Goal: Task Accomplishment & Management: Use online tool/utility

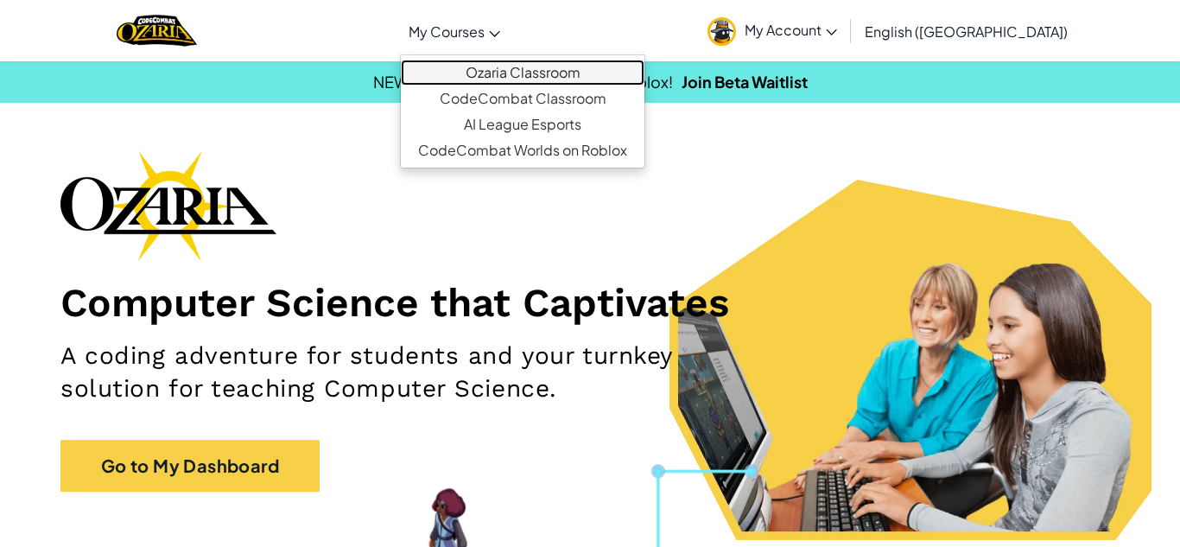
click at [602, 77] on link "Ozaria Classroom" at bounding box center [523, 73] width 244 height 26
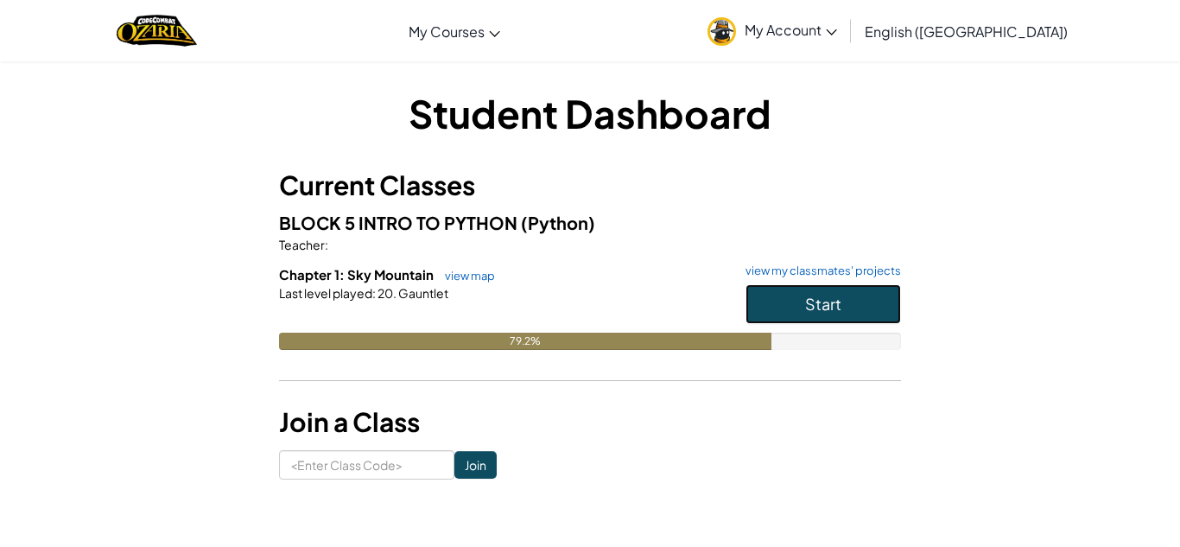
click at [821, 307] on span "Start" at bounding box center [823, 304] width 36 height 20
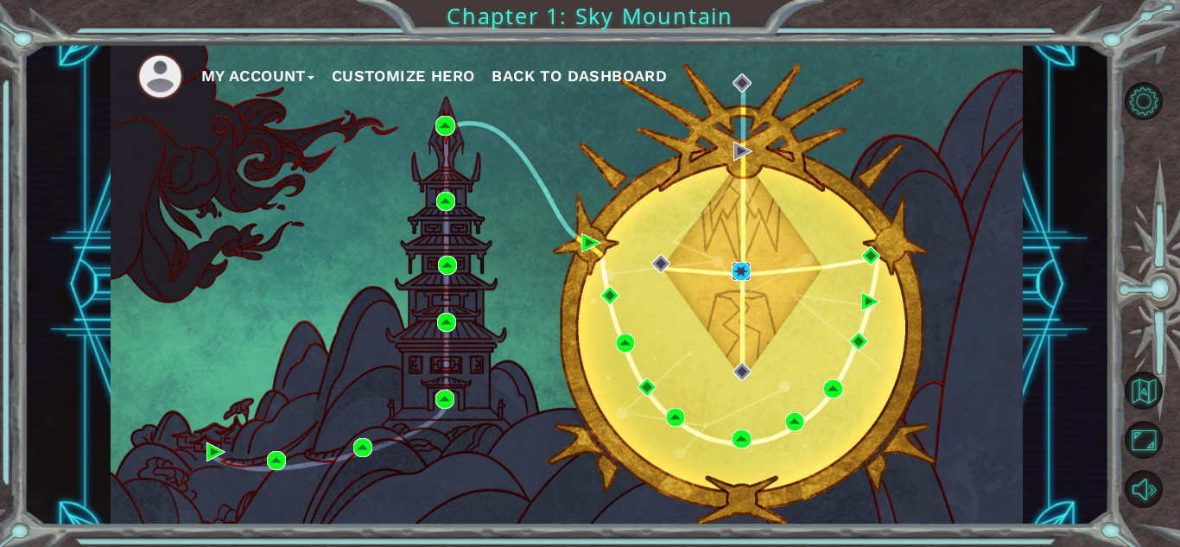
click at [744, 274] on img at bounding box center [741, 271] width 19 height 19
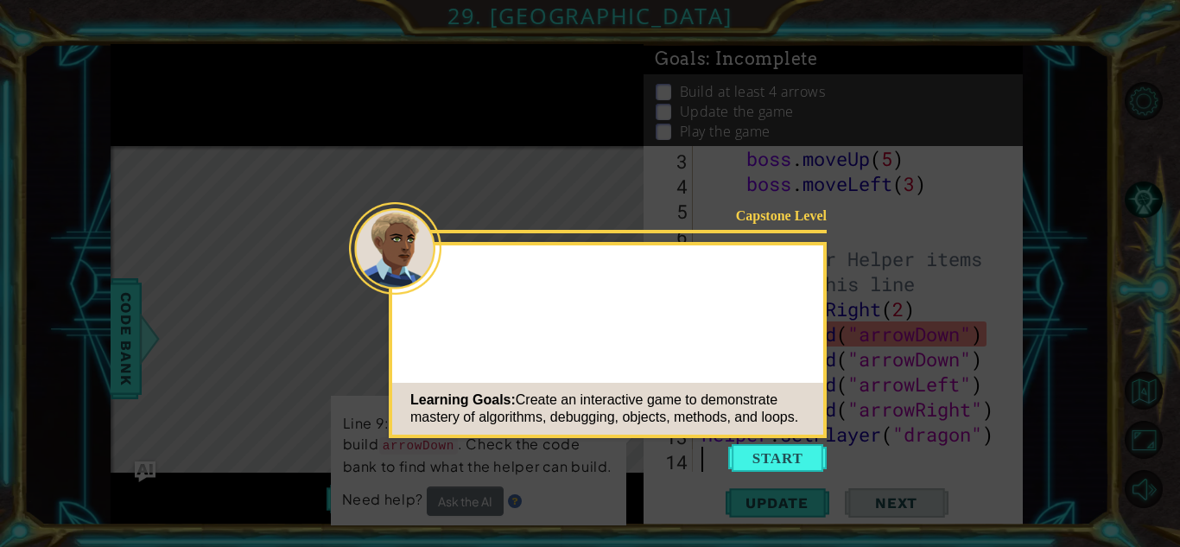
scroll to position [100, 0]
click at [774, 460] on button "Start" at bounding box center [777, 458] width 98 height 28
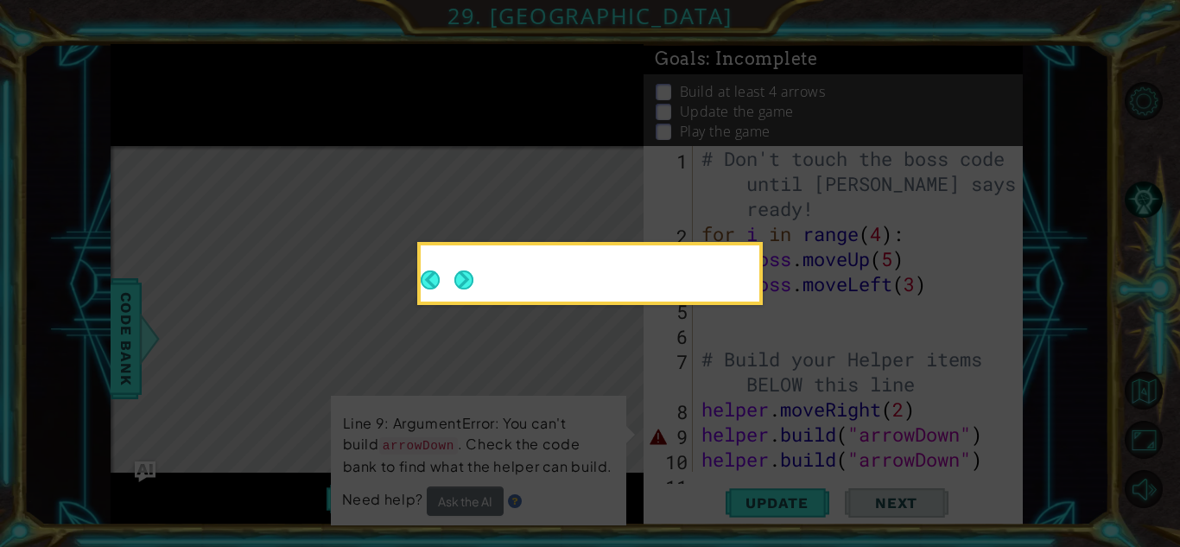
scroll to position [0, 0]
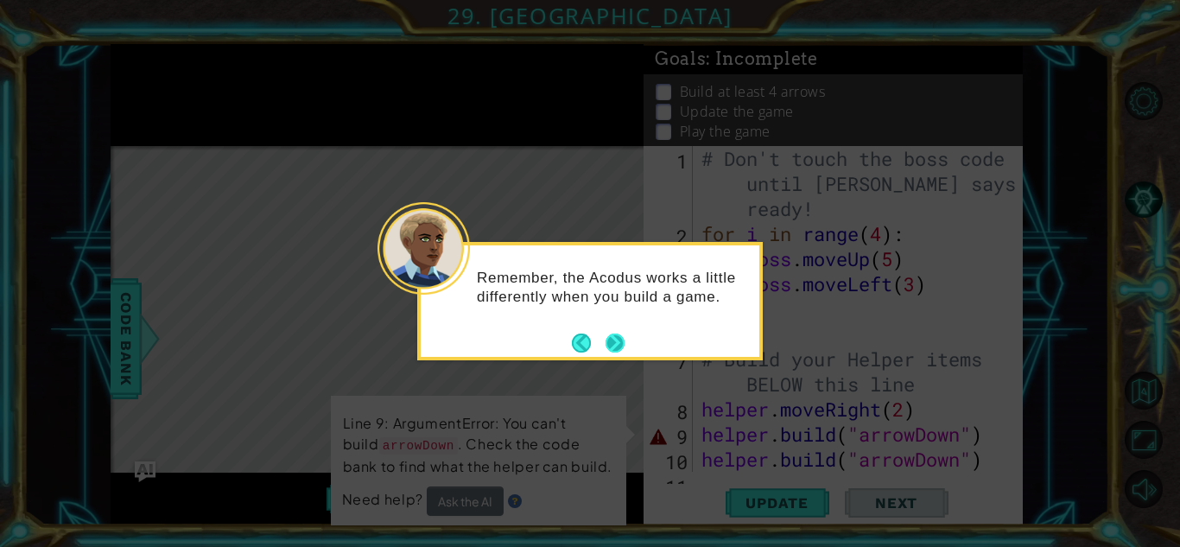
click at [616, 338] on button "Next" at bounding box center [615, 342] width 19 height 19
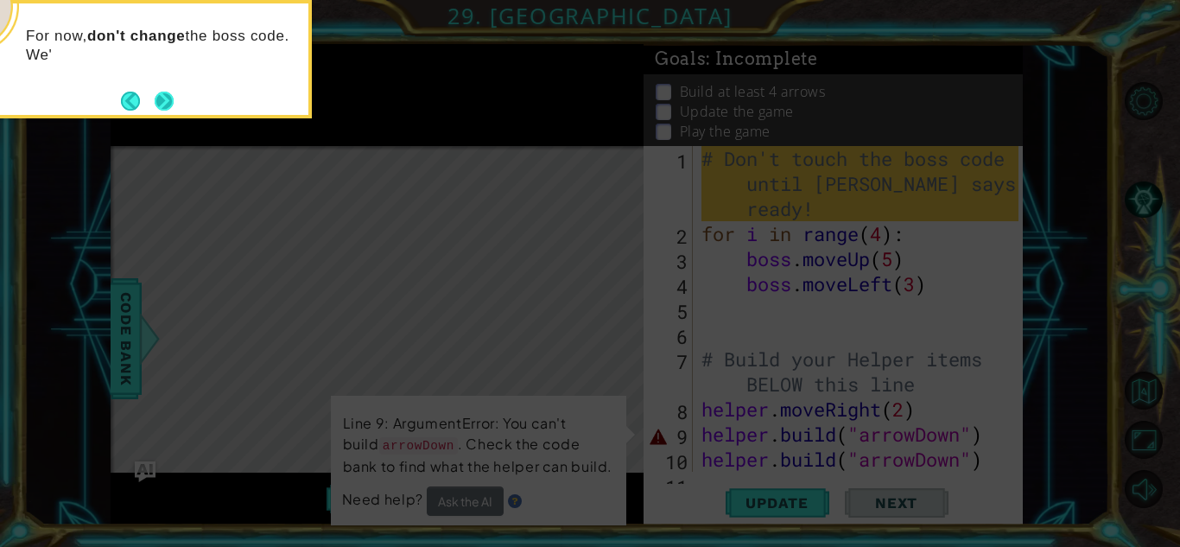
click at [166, 101] on button "Next" at bounding box center [164, 101] width 19 height 19
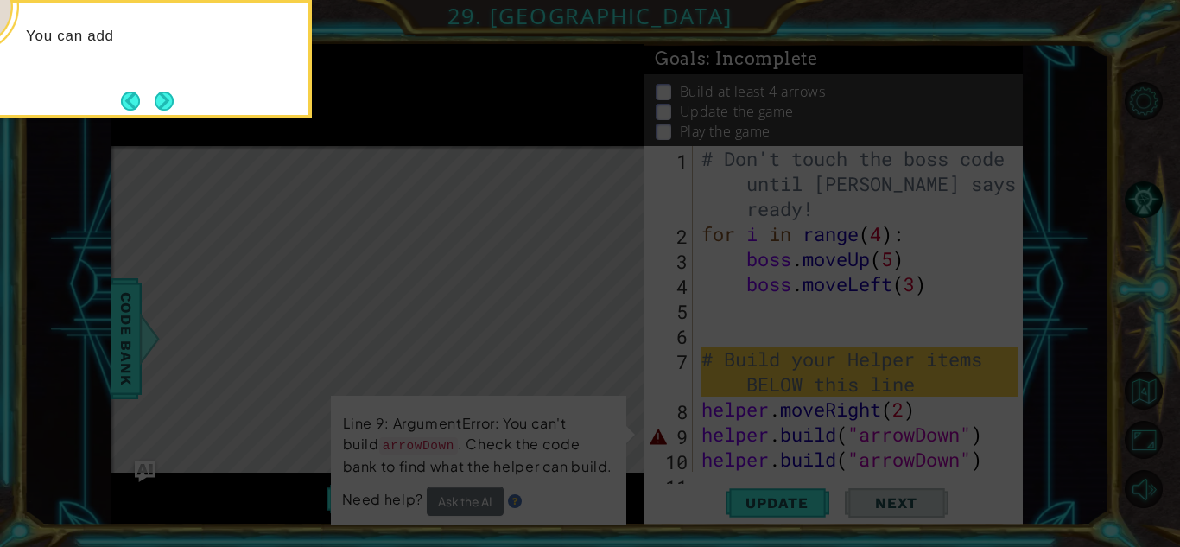
click at [166, 101] on button "Next" at bounding box center [164, 101] width 19 height 19
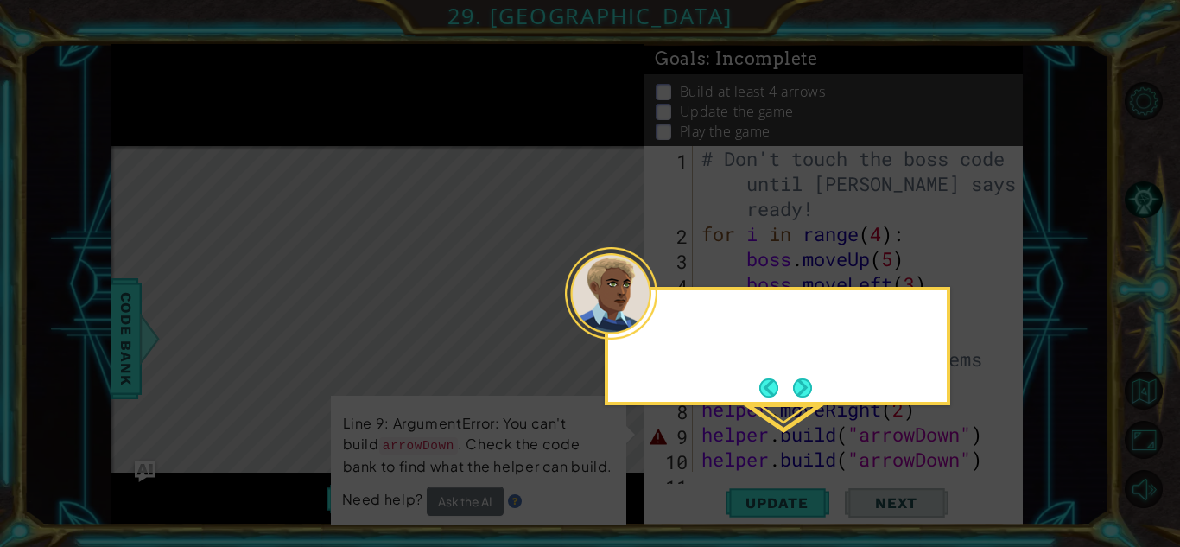
scroll to position [7, 0]
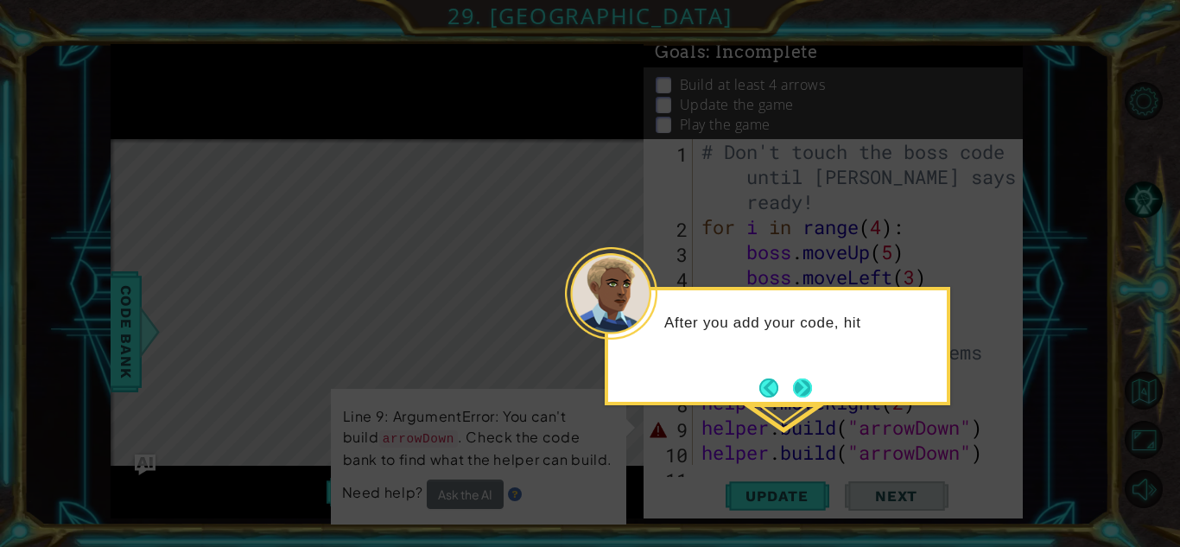
click at [792, 387] on button "Next" at bounding box center [802, 387] width 21 height 21
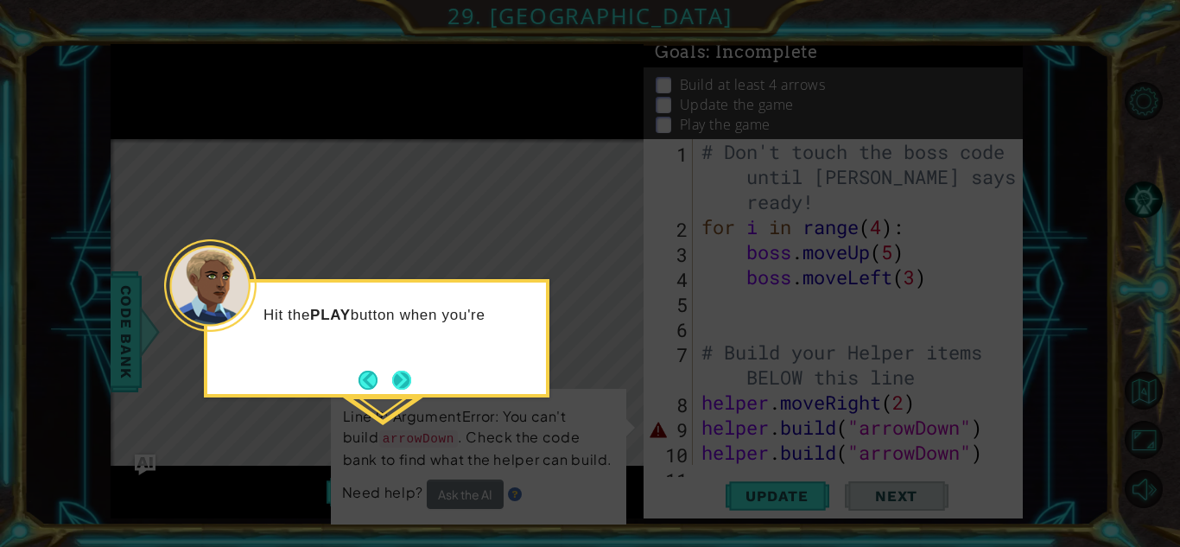
click at [410, 381] on button "Next" at bounding box center [402, 380] width 20 height 20
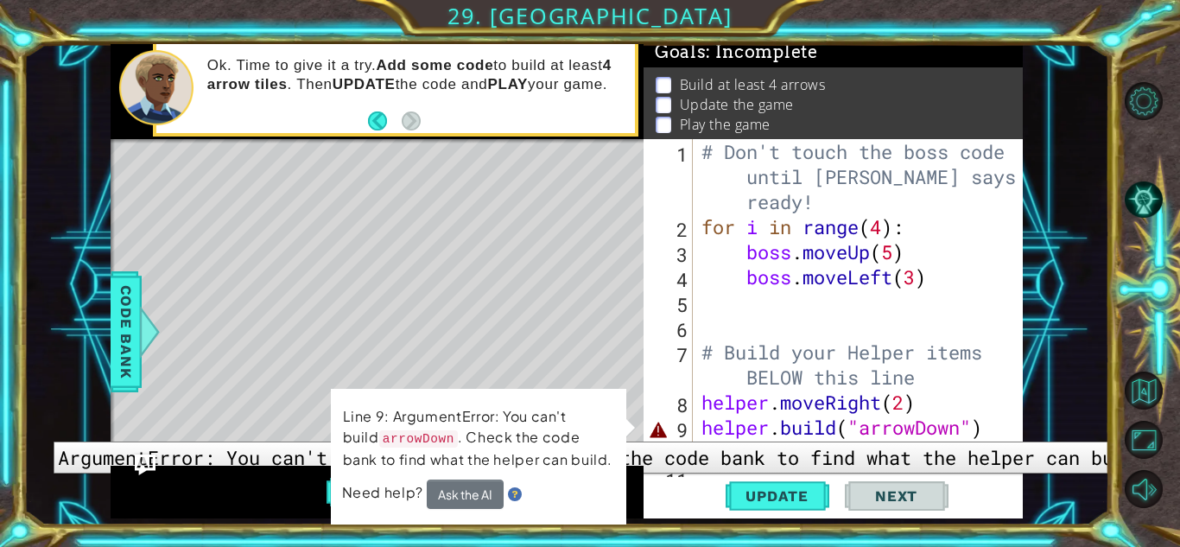
click at [689, 428] on div "9" at bounding box center [670, 429] width 46 height 25
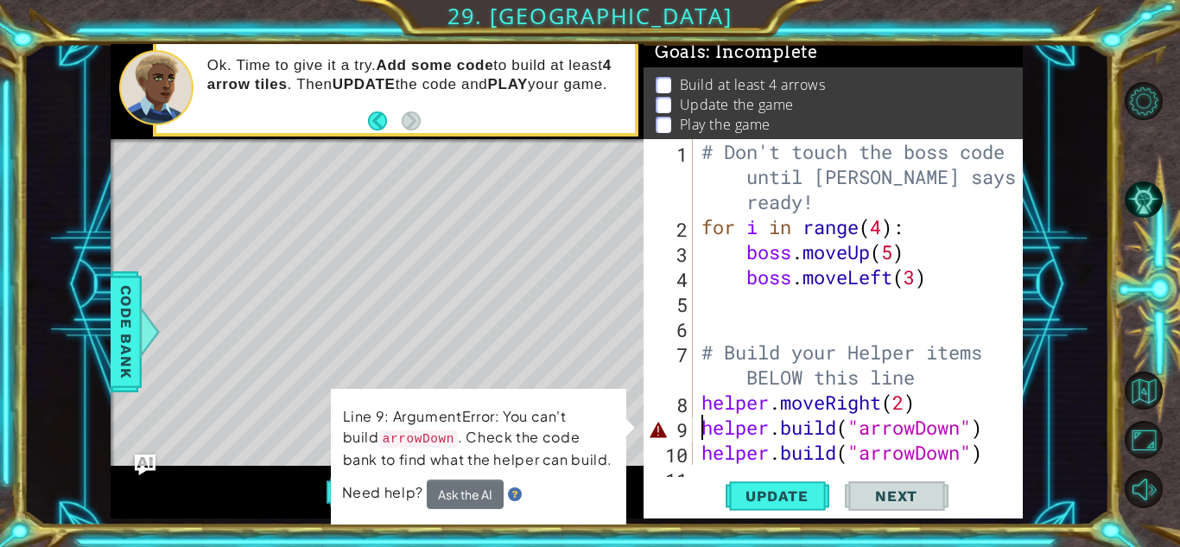
click at [696, 449] on div "[DOMAIN_NAME]("arrowDown") 1 2 3 4 5 6 7 8 9 10 11 # Don't touch the boss code …" at bounding box center [831, 302] width 375 height 326
click at [712, 427] on div "# Don't touch the boss code until [PERSON_NAME] says you're ready! for i in ran…" at bounding box center [862, 352] width 329 height 426
click at [602, 416] on p "Line 9: ArgumentError: You can't build arrowDown . Check the code bank to find …" at bounding box center [478, 437] width 272 height 68
click at [602, 416] on p "Line 9: ArgumentError: You can't build arrowDown . Check the code bank to find …" at bounding box center [478, 437] width 272 height 67
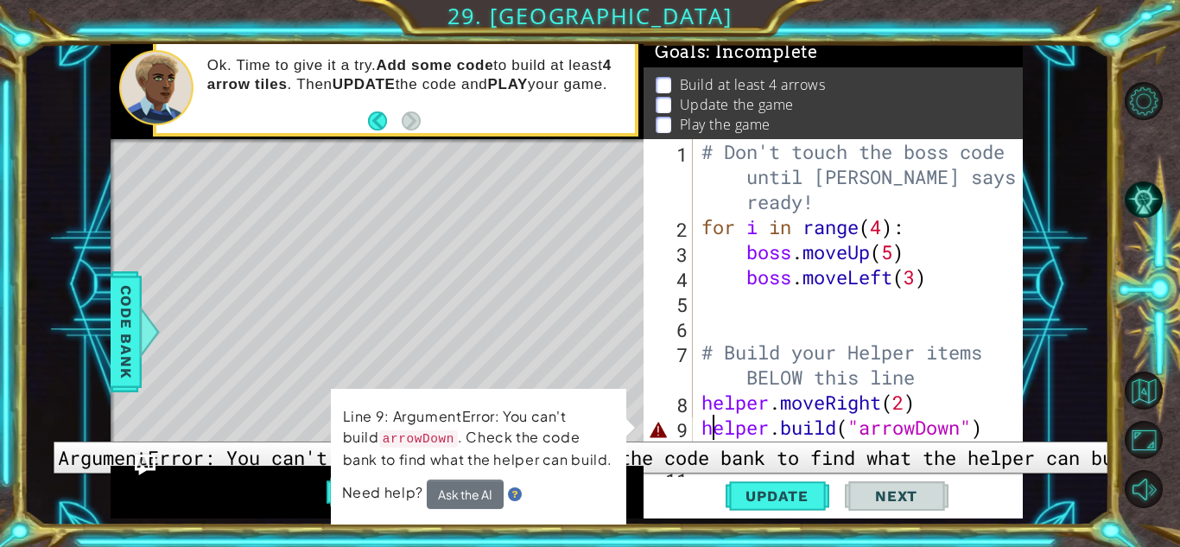
click at [681, 428] on div "9" at bounding box center [670, 429] width 46 height 25
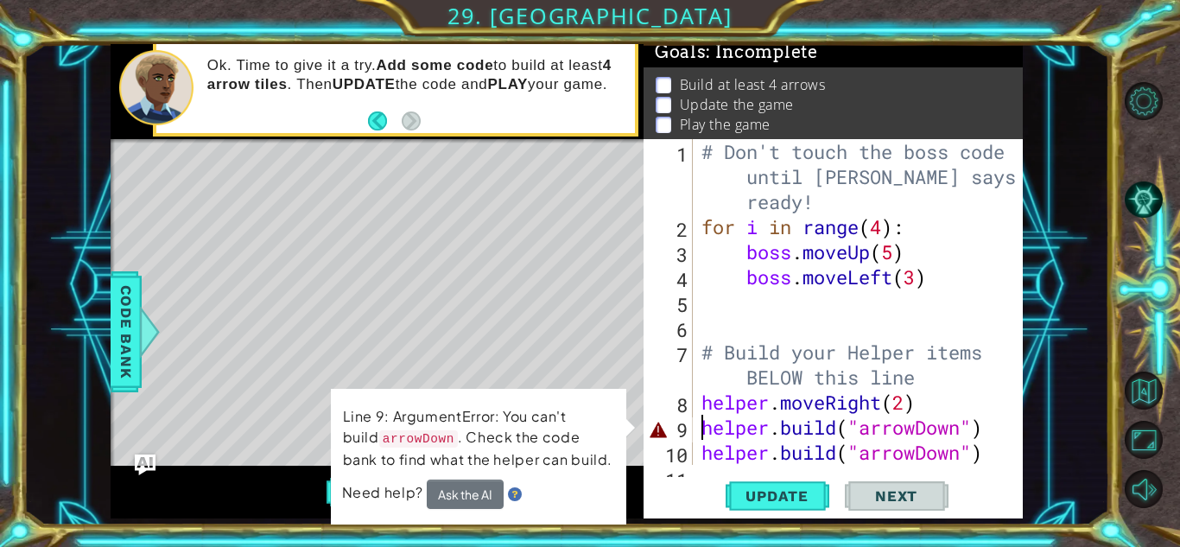
click at [745, 427] on div "# Don't touch the boss code until [PERSON_NAME] says you're ready! for i in ran…" at bounding box center [862, 352] width 329 height 426
click at [797, 432] on div "# Don't touch the boss code until [PERSON_NAME] says you're ready! for i in ran…" at bounding box center [862, 352] width 329 height 426
click at [444, 206] on div "Level Map" at bounding box center [510, 393] width 798 height 509
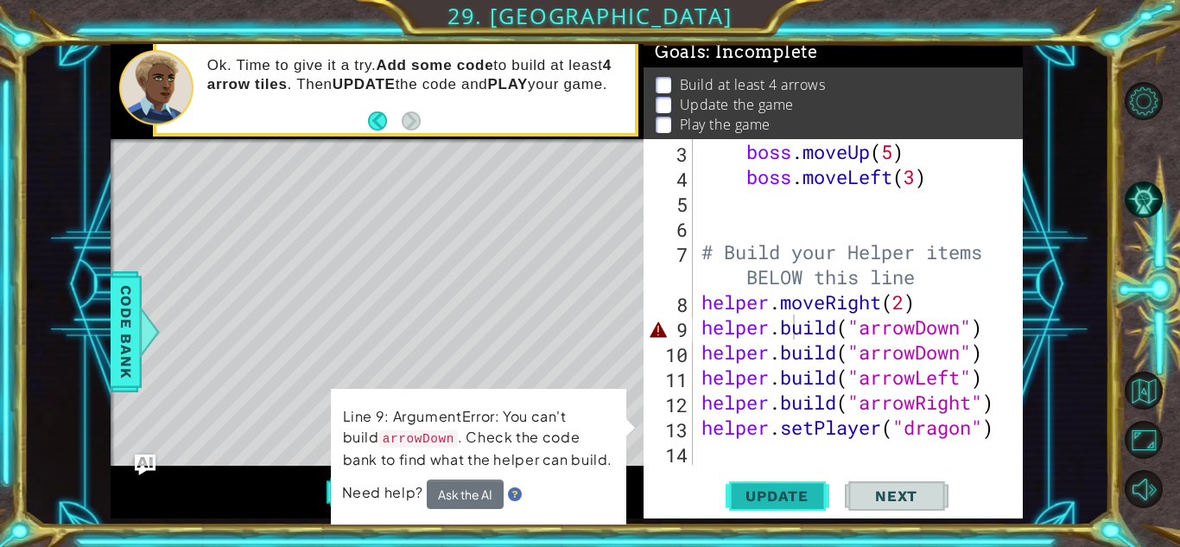
click at [790, 499] on span "Update" at bounding box center [777, 495] width 98 height 17
click at [798, 487] on span "Update" at bounding box center [777, 495] width 98 height 17
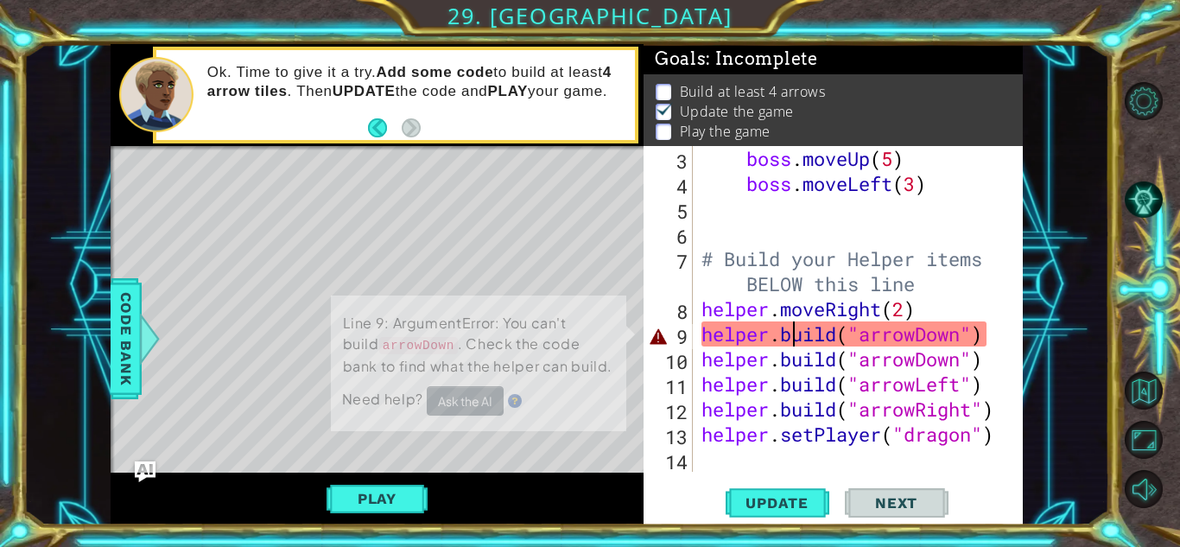
scroll to position [2, 0]
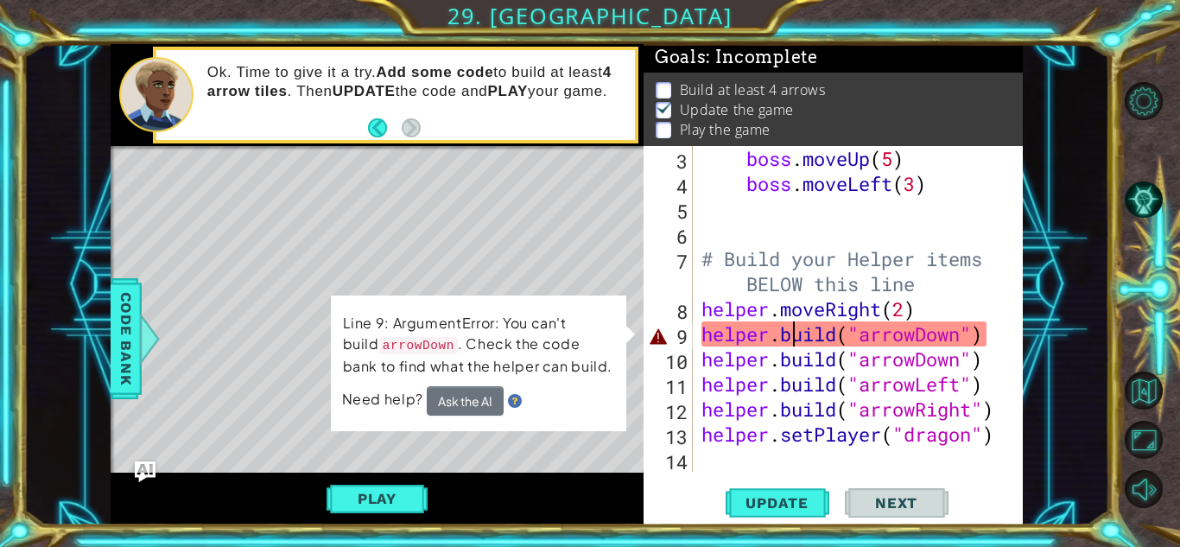
click at [752, 322] on div "boss . moveUp ( 5 ) boss . moveLeft ( 3 ) # Build your Helper items BELOW this …" at bounding box center [862, 334] width 329 height 376
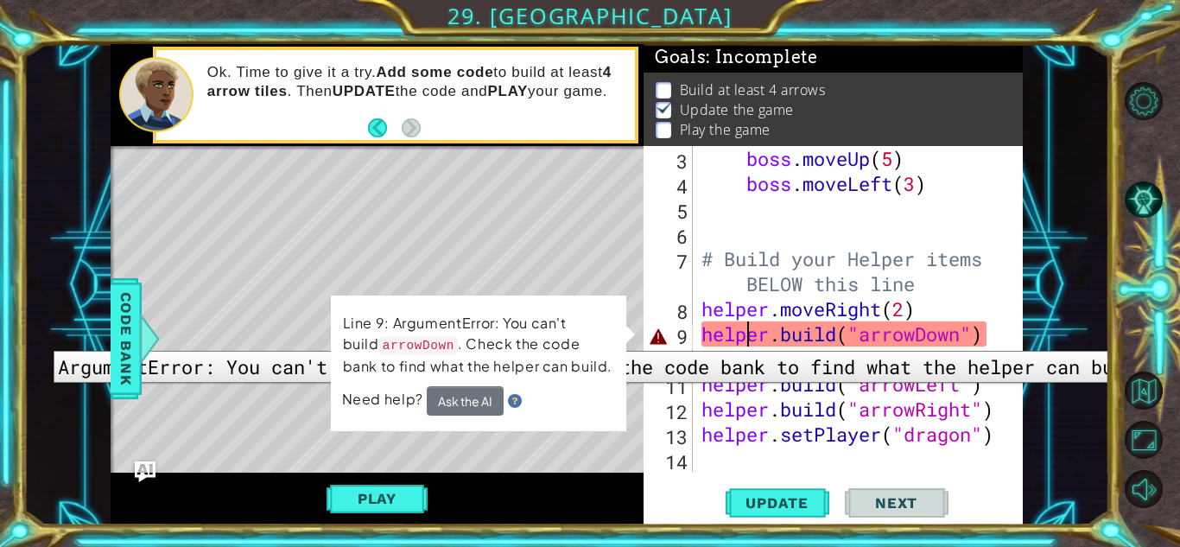
click at [656, 338] on div "9" at bounding box center [670, 336] width 46 height 25
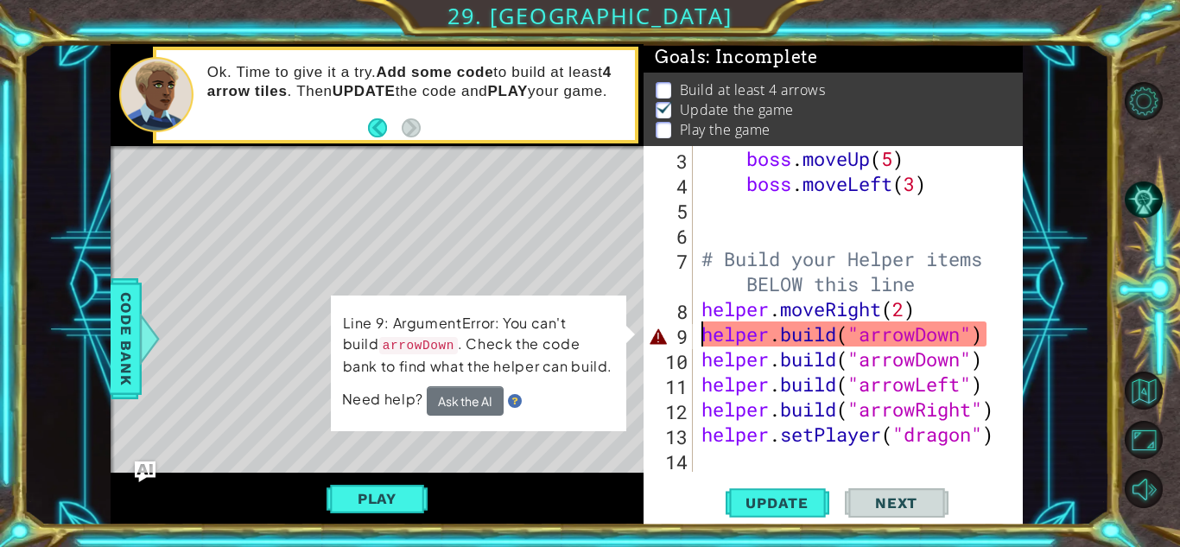
click at [721, 344] on div "boss . moveUp ( 5 ) boss . moveLeft ( 3 ) # Build your Helper items BELOW this …" at bounding box center [862, 334] width 329 height 376
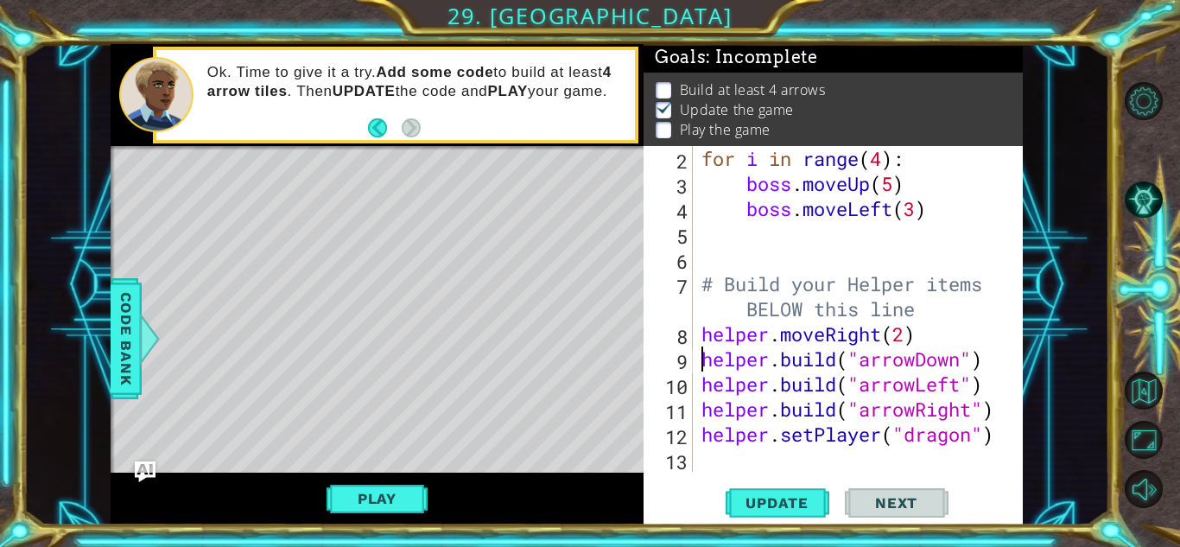
scroll to position [75, 0]
click at [785, 496] on span "Update" at bounding box center [777, 502] width 98 height 17
click at [407, 501] on button "Play" at bounding box center [377, 498] width 101 height 33
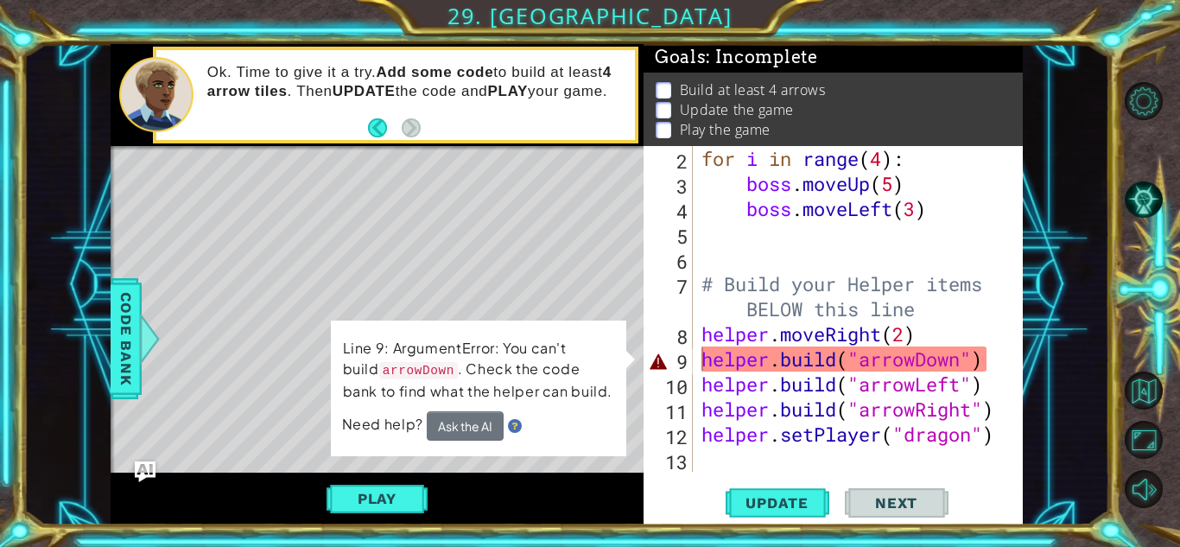
click at [897, 362] on div "for i in range ( 4 ) : boss . moveUp ( 5 ) boss . moveLeft ( 3 ) # Build your H…" at bounding box center [862, 334] width 329 height 376
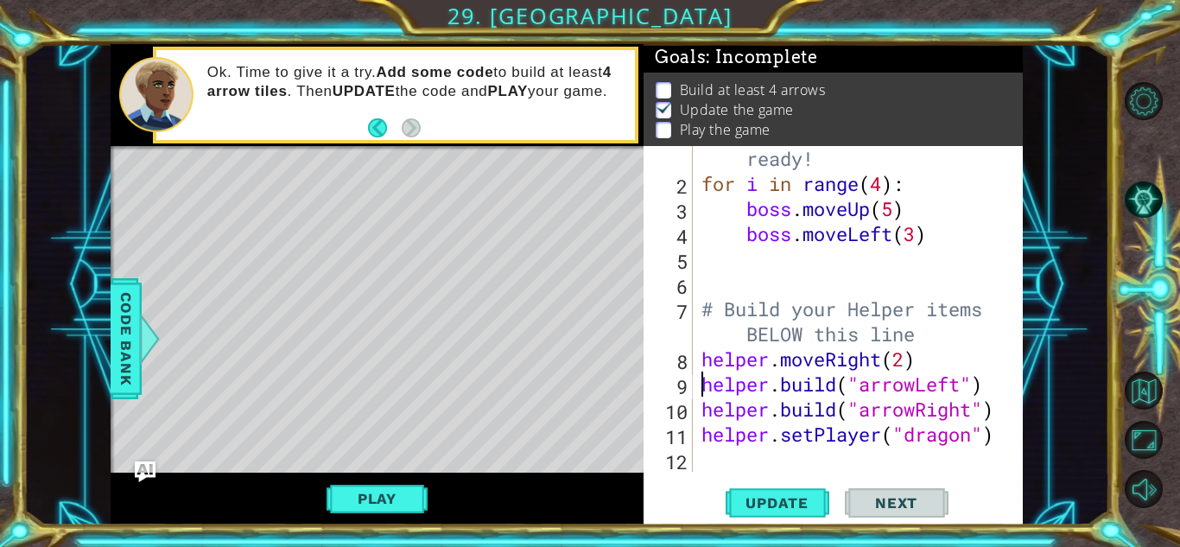
scroll to position [50, 0]
click at [367, 509] on button "Play" at bounding box center [377, 498] width 101 height 33
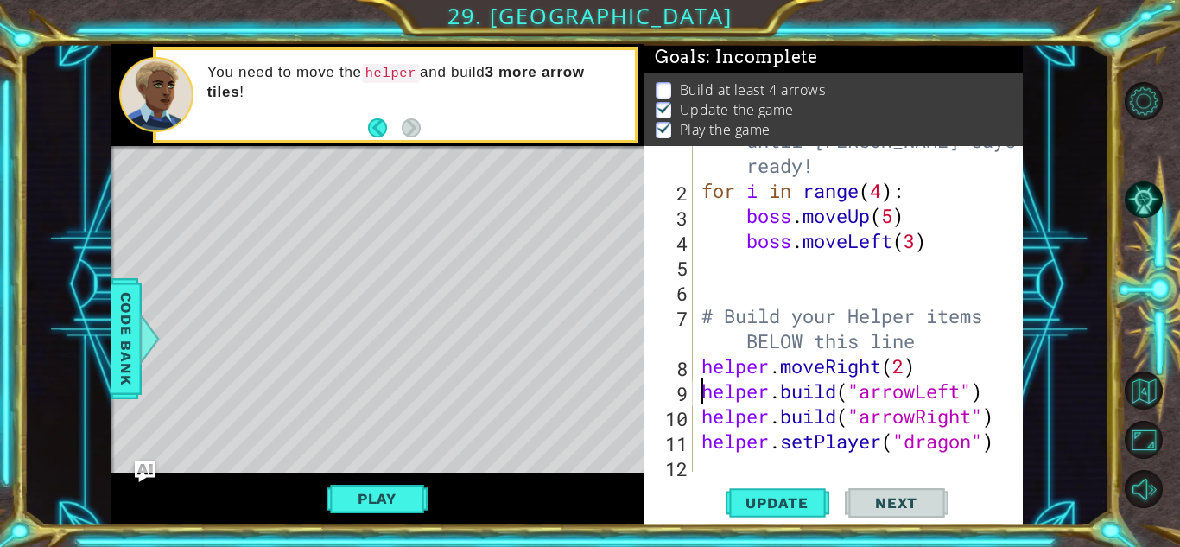
scroll to position [43, 0]
click at [441, 229] on div "Level Map" at bounding box center [510, 400] width 798 height 509
click at [407, 503] on button "Play" at bounding box center [377, 498] width 101 height 33
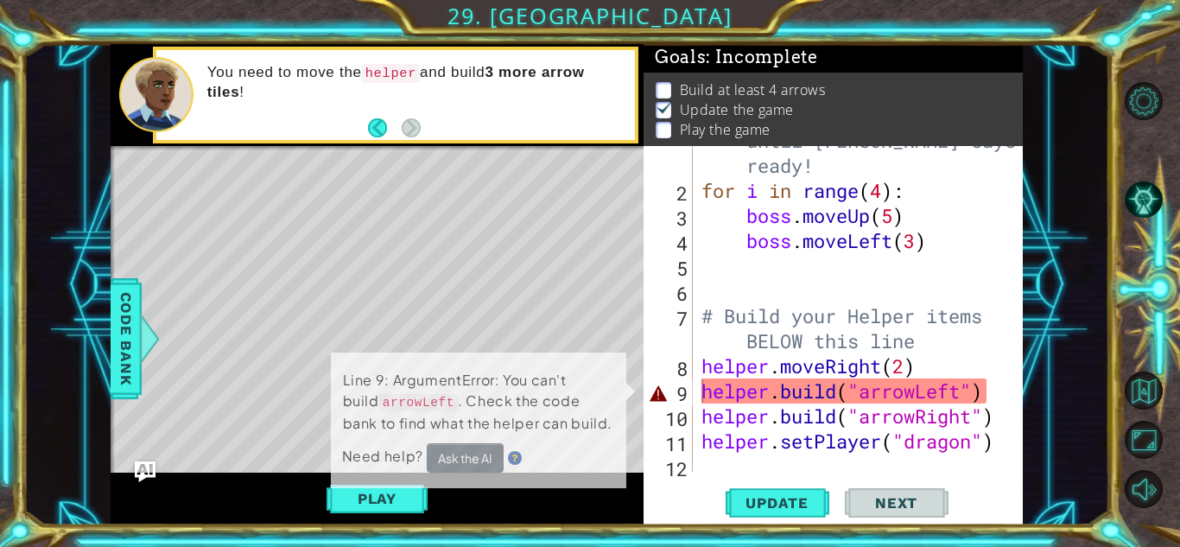
scroll to position [0, 0]
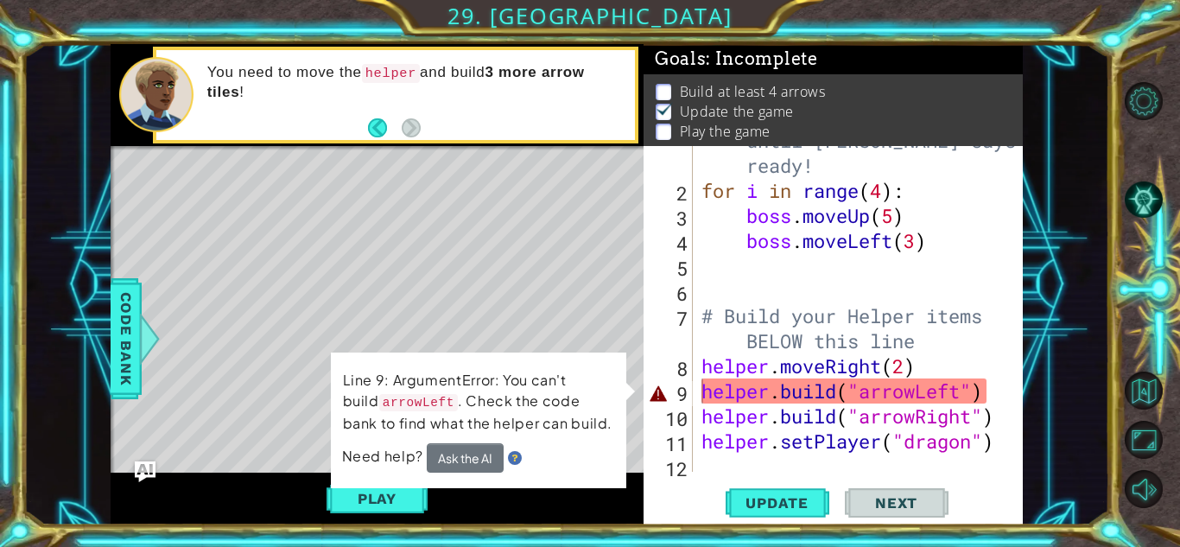
click at [887, 381] on div "# Don't touch the boss code until [PERSON_NAME] says you're ready! for i in ran…" at bounding box center [862, 316] width 329 height 426
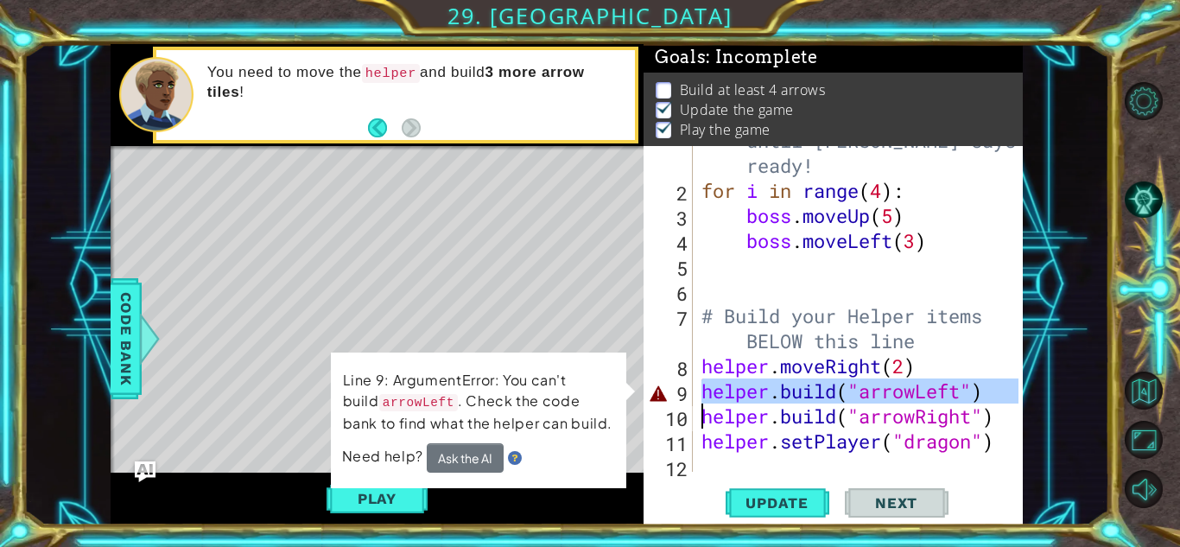
scroll to position [25, 0]
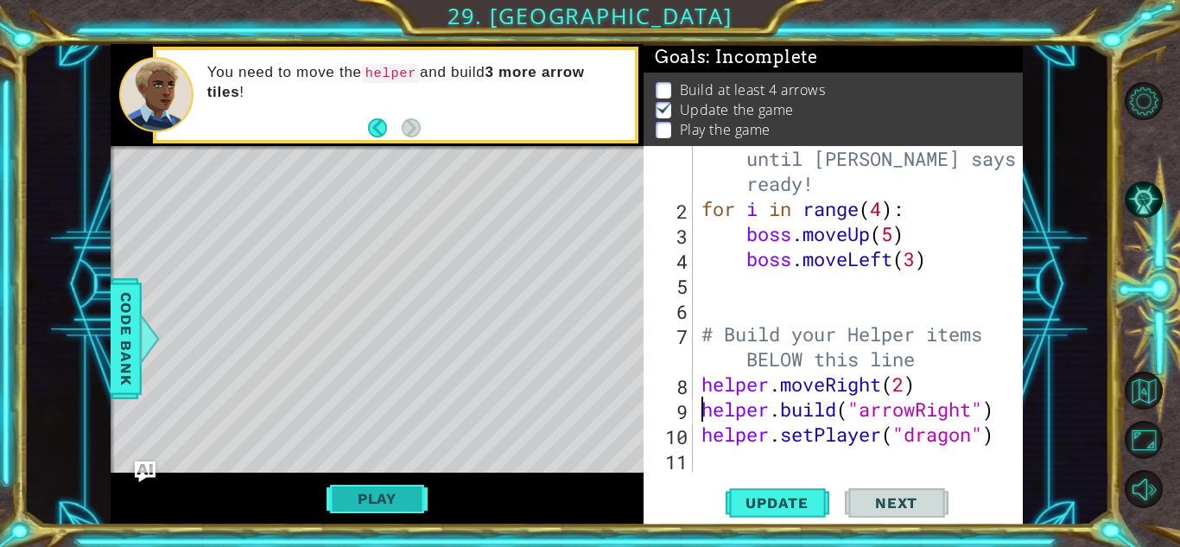
click at [404, 511] on button "Play" at bounding box center [377, 498] width 101 height 33
click at [401, 489] on button "Play" at bounding box center [377, 498] width 101 height 33
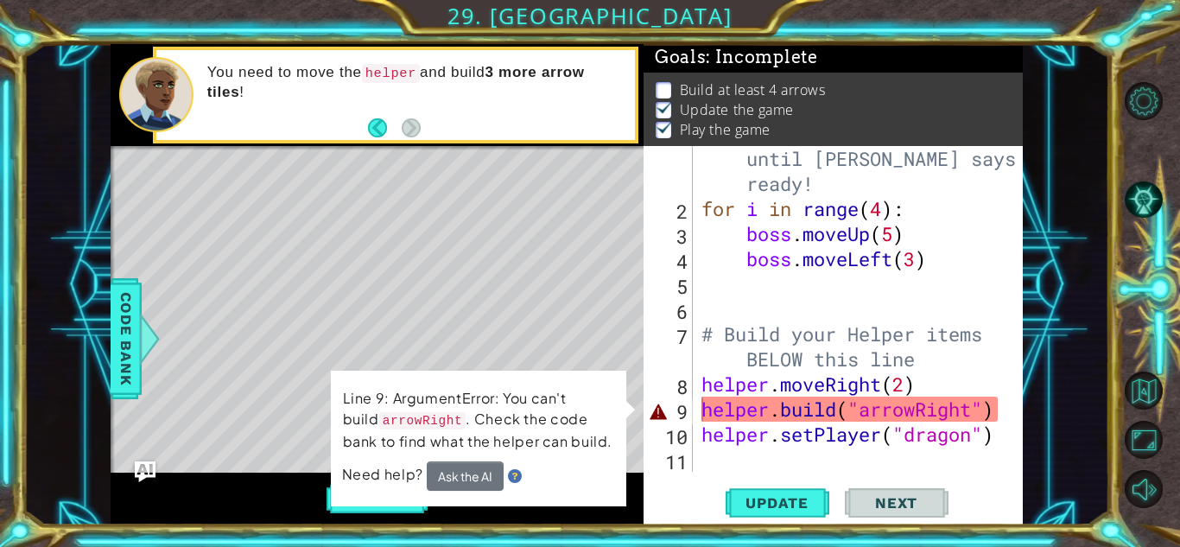
click at [880, 418] on div "# Don't touch the boss code until [PERSON_NAME] says you're ready! for i in ran…" at bounding box center [862, 334] width 329 height 426
click at [858, 411] on div "# Don't touch the boss code until [PERSON_NAME] says you're ready! for i in ran…" at bounding box center [858, 309] width 320 height 326
click at [858, 411] on div "# Don't touch the boss code until [PERSON_NAME] says you're ready! for i in ran…" at bounding box center [862, 334] width 329 height 426
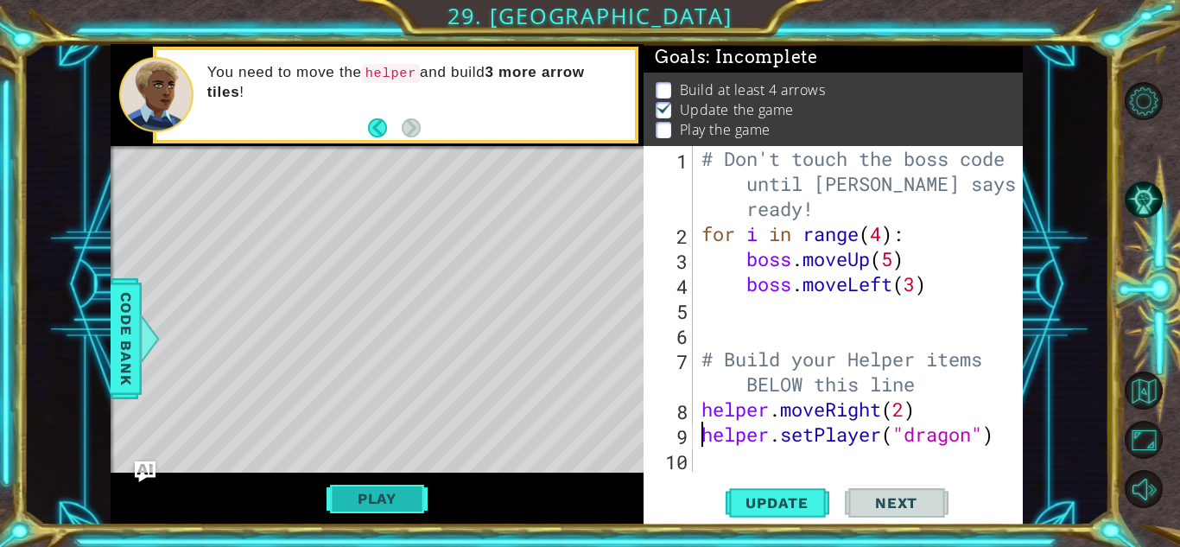
click at [372, 493] on button "Play" at bounding box center [377, 498] width 101 height 33
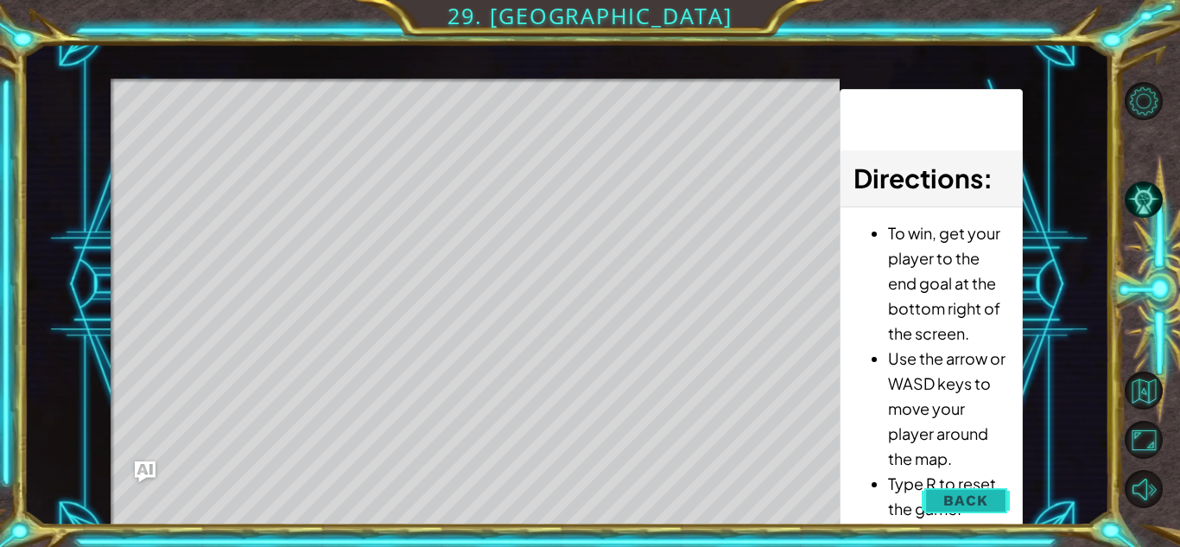
click at [971, 489] on button "Back" at bounding box center [965, 500] width 87 height 35
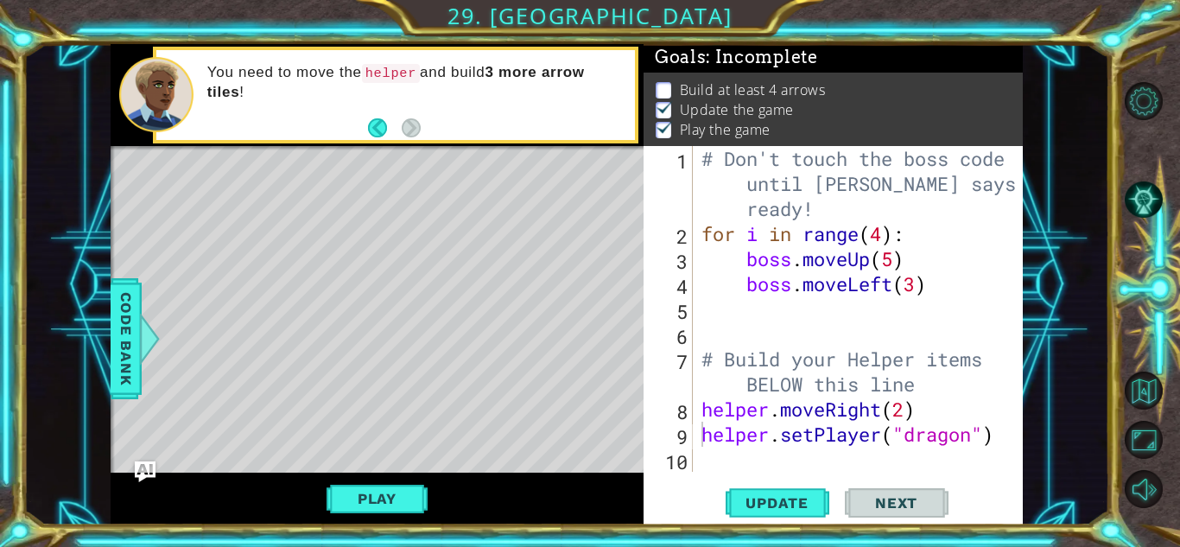
click at [937, 405] on div "# Don't touch the boss code until [PERSON_NAME] says you're ready! for i in ran…" at bounding box center [862, 359] width 329 height 426
click at [796, 510] on span "Update" at bounding box center [777, 502] width 98 height 17
click at [799, 492] on button "Update" at bounding box center [778, 503] width 104 height 38
click at [788, 498] on span "Update" at bounding box center [777, 502] width 98 height 17
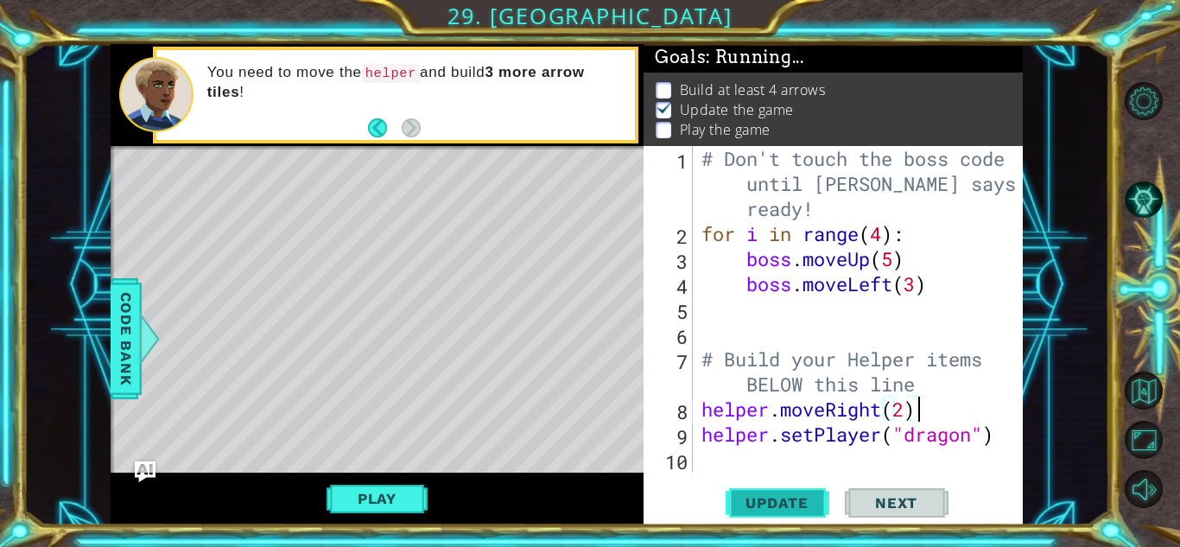
click at [788, 498] on span "Update" at bounding box center [777, 502] width 98 height 17
click at [801, 495] on span "Update" at bounding box center [777, 502] width 98 height 17
click at [848, 231] on div "# Don't touch the boss code until [PERSON_NAME] says you're ready! for i in ran…" at bounding box center [862, 359] width 329 height 426
click at [916, 281] on div "# Don't touch the boss code until [PERSON_NAME] says you're ready! for i in ran…" at bounding box center [862, 359] width 329 height 426
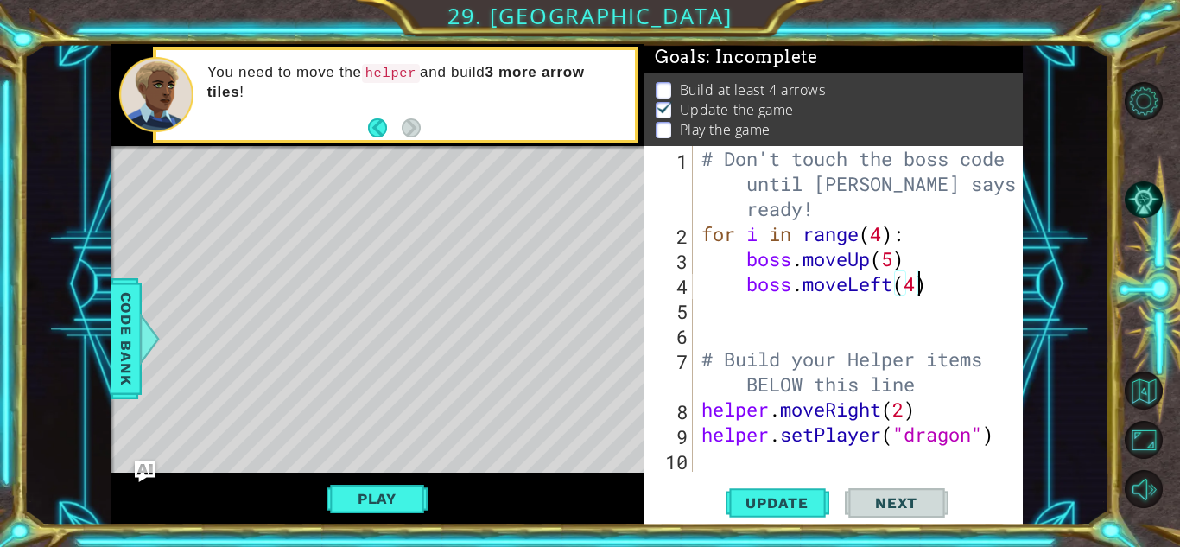
scroll to position [0, 10]
click at [924, 408] on div "# Don't touch the boss code until [PERSON_NAME] says you're ready! for i in ran…" at bounding box center [862, 359] width 329 height 426
click at [852, 420] on div "# Don't touch the boss code until [PERSON_NAME] says you're ready! for i in ran…" at bounding box center [862, 359] width 329 height 426
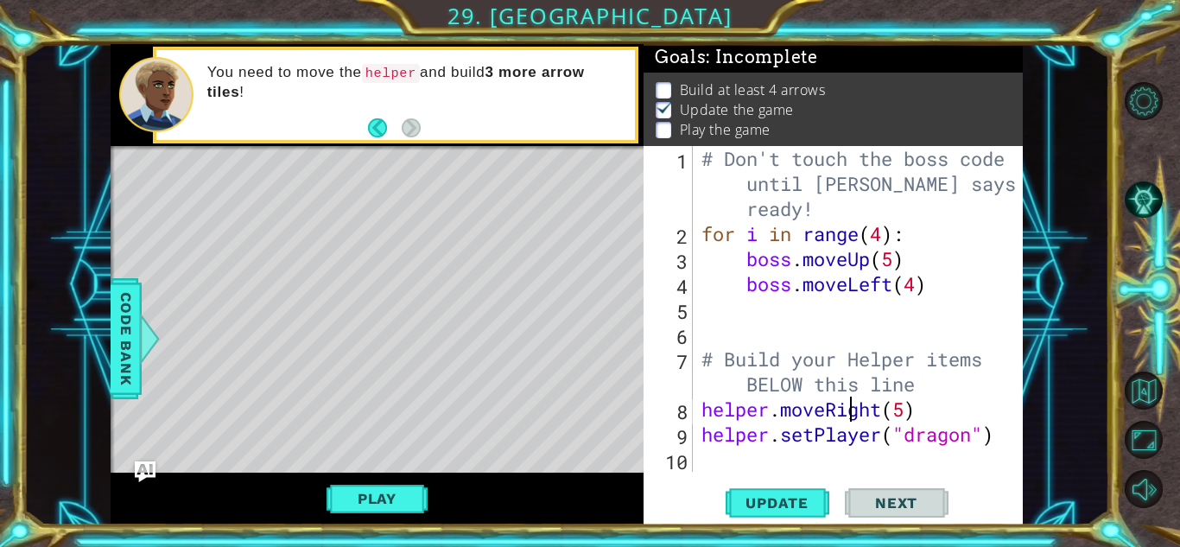
click at [852, 420] on div "# Don't touch the boss code until [PERSON_NAME] says you're ready! for i in ran…" at bounding box center [862, 359] width 329 height 426
type textarea "helper.moveRight(5) helper.setPlayer("dragon")"
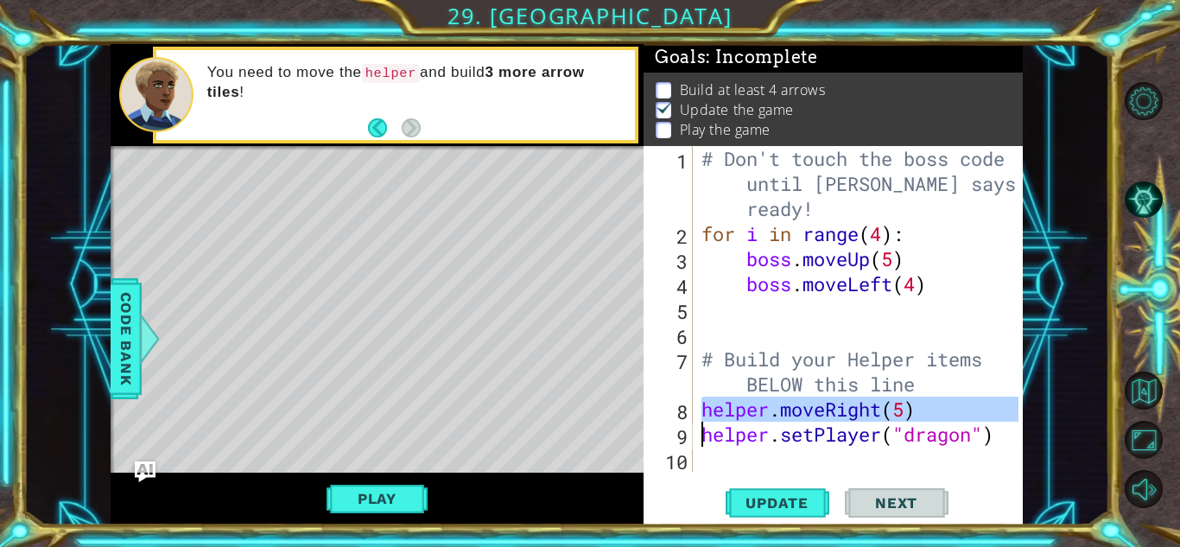
click at [748, 451] on div "# Don't touch the boss code until [PERSON_NAME] says you're ready! for i in ran…" at bounding box center [862, 359] width 329 height 426
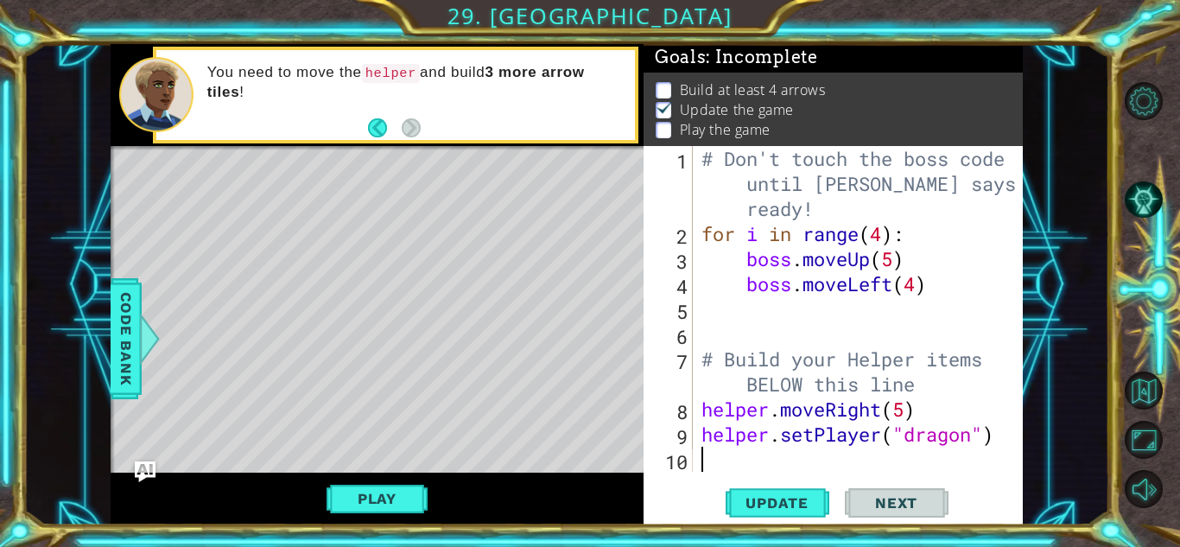
paste textarea "helper.moveRight(5)"
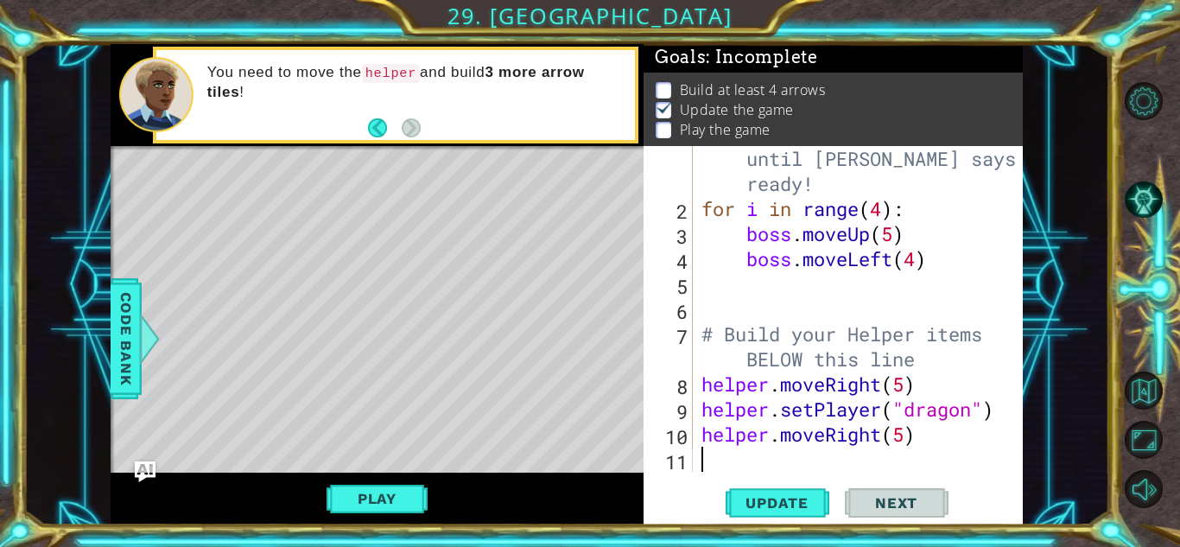
click at [859, 378] on div "# Don't touch the boss code until [PERSON_NAME] says you're ready! for i in ran…" at bounding box center [862, 334] width 329 height 426
drag, startPoint x: 782, startPoint y: 390, endPoint x: 940, endPoint y: 393, distance: 158.1
click at [940, 393] on div "# Don't touch the boss code until [PERSON_NAME] says you're ready! for i in ran…" at bounding box center [862, 334] width 329 height 426
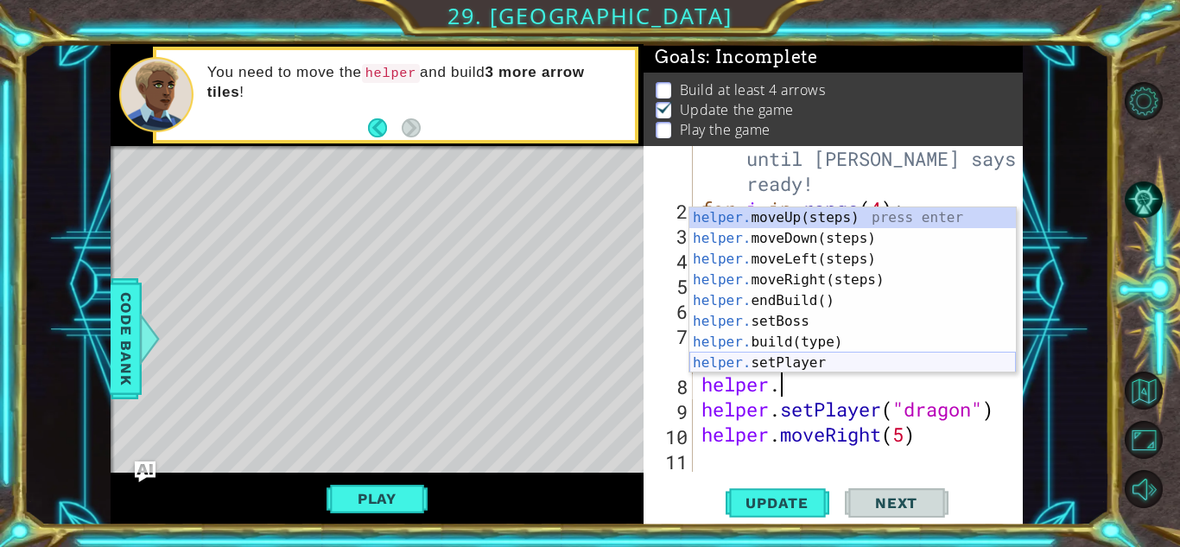
click at [853, 359] on div "helper. moveUp(steps) press enter helper. moveDown(steps) press enter helper. m…" at bounding box center [852, 310] width 327 height 207
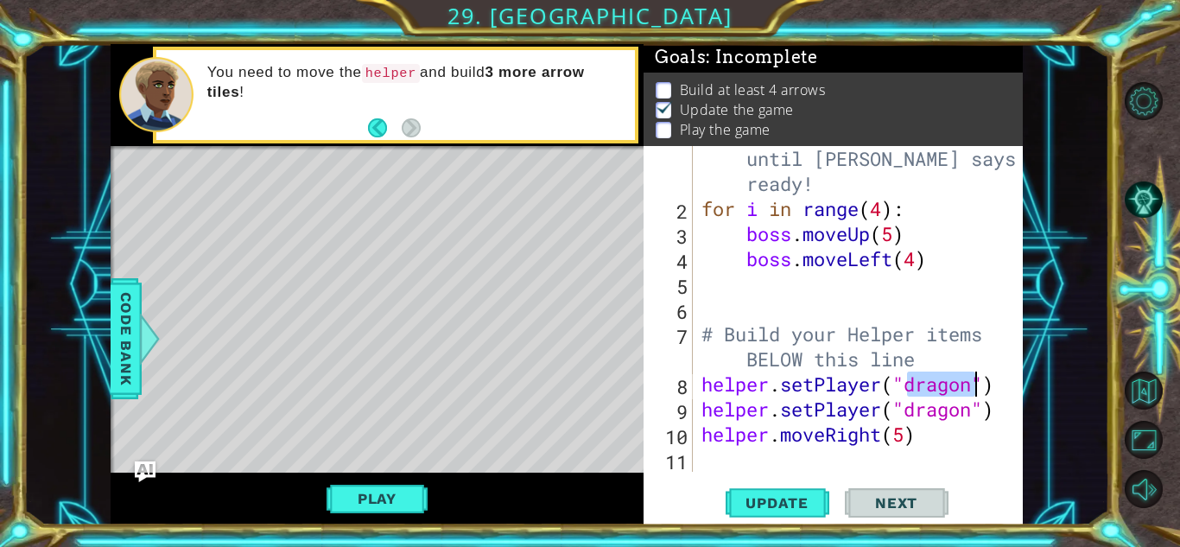
click at [967, 409] on div "# Don't touch the boss code until [PERSON_NAME] says you're ready! for i in ran…" at bounding box center [862, 334] width 329 height 426
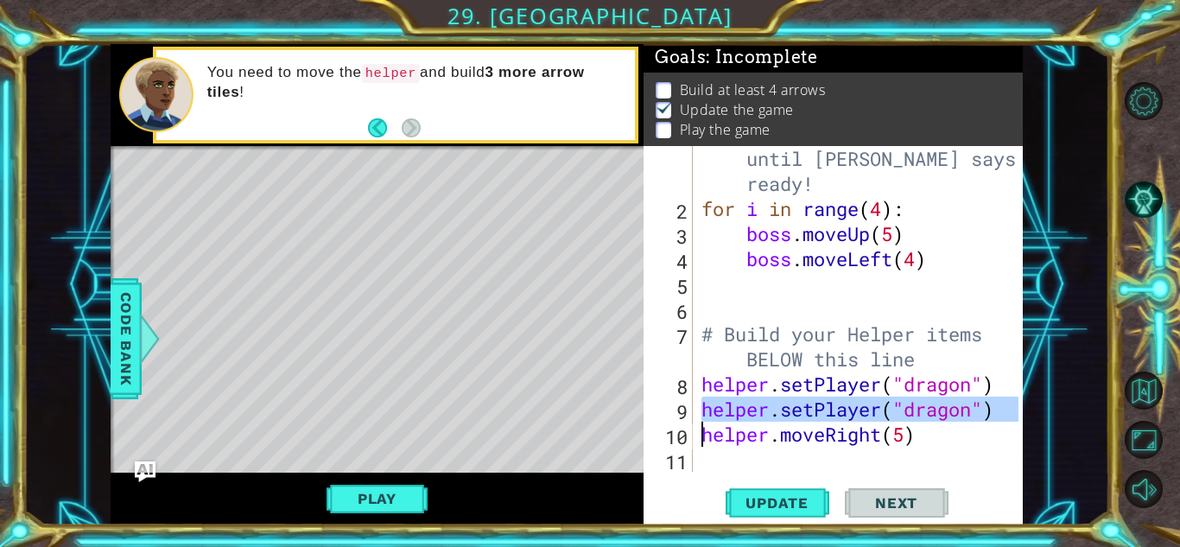
type textarea "helper.moveRight(5)"
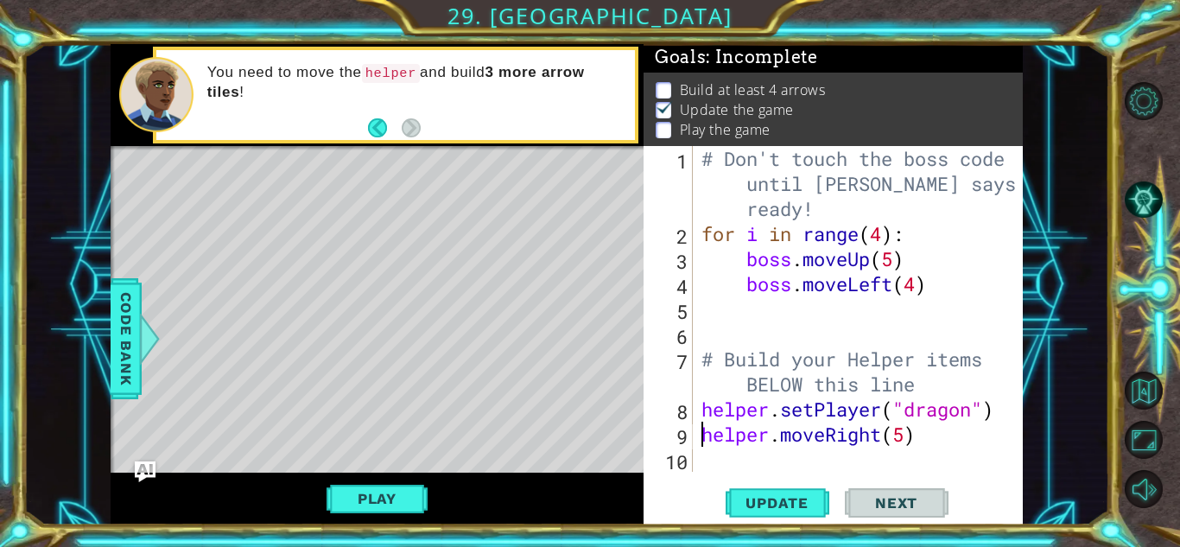
click at [881, 460] on div "# Don't touch the boss code until [PERSON_NAME] says you're ready! for i in ran…" at bounding box center [862, 359] width 329 height 426
type textarea "h"
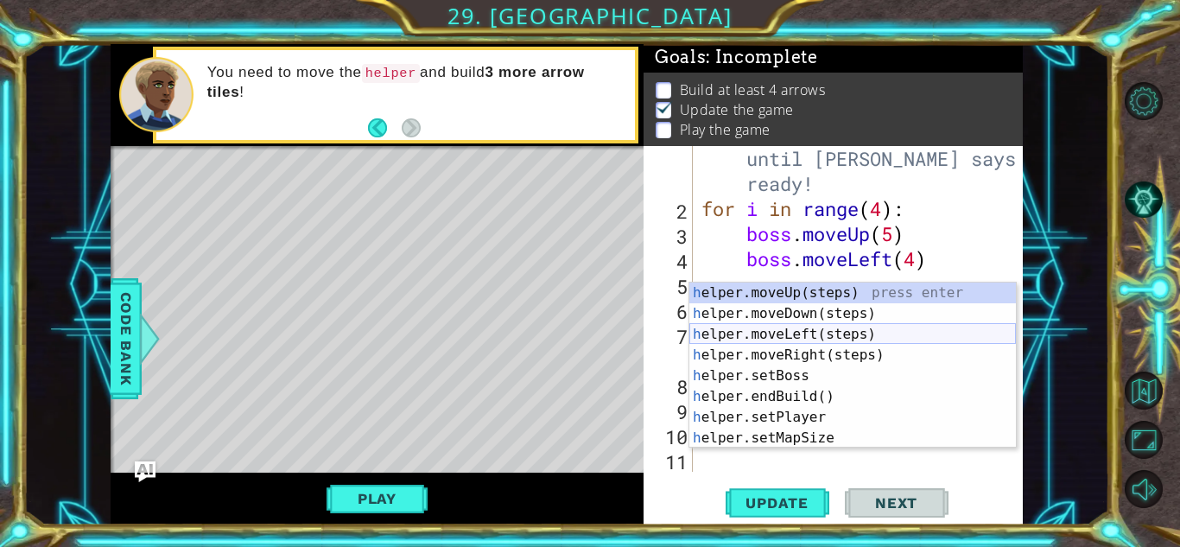
click at [775, 333] on div "h elper.moveUp(steps) press enter h elper.moveDown(steps) press enter h elper.m…" at bounding box center [852, 385] width 327 height 207
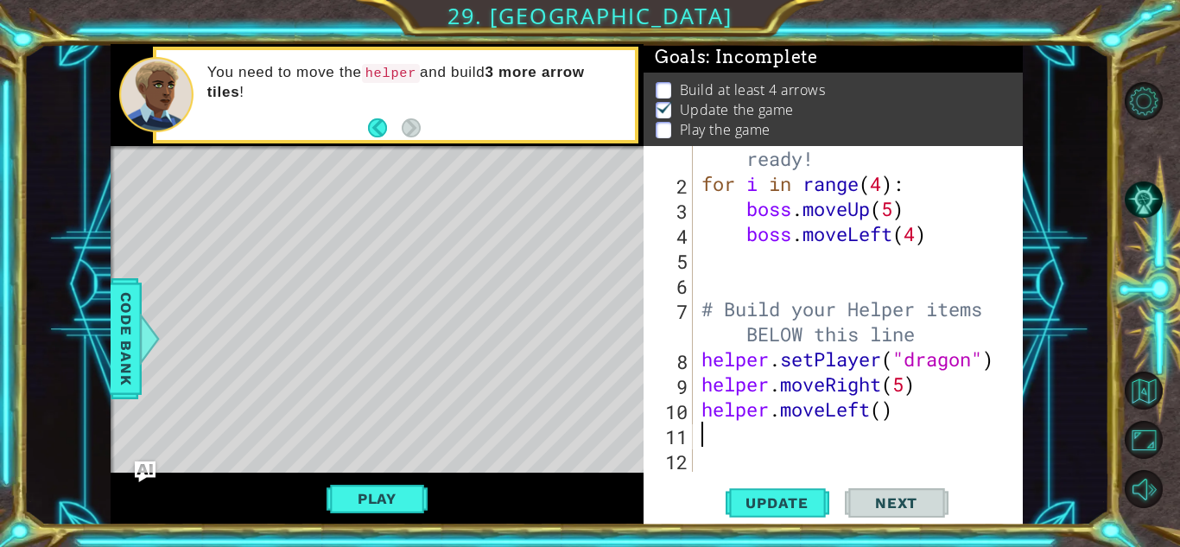
click at [852, 417] on div "# Don't touch the boss code until [PERSON_NAME] says you're ready! for i in ran…" at bounding box center [862, 309] width 329 height 426
click at [818, 408] on div "# Don't touch the boss code until [PERSON_NAME] says you're ready! for i in ran…" at bounding box center [862, 309] width 329 height 426
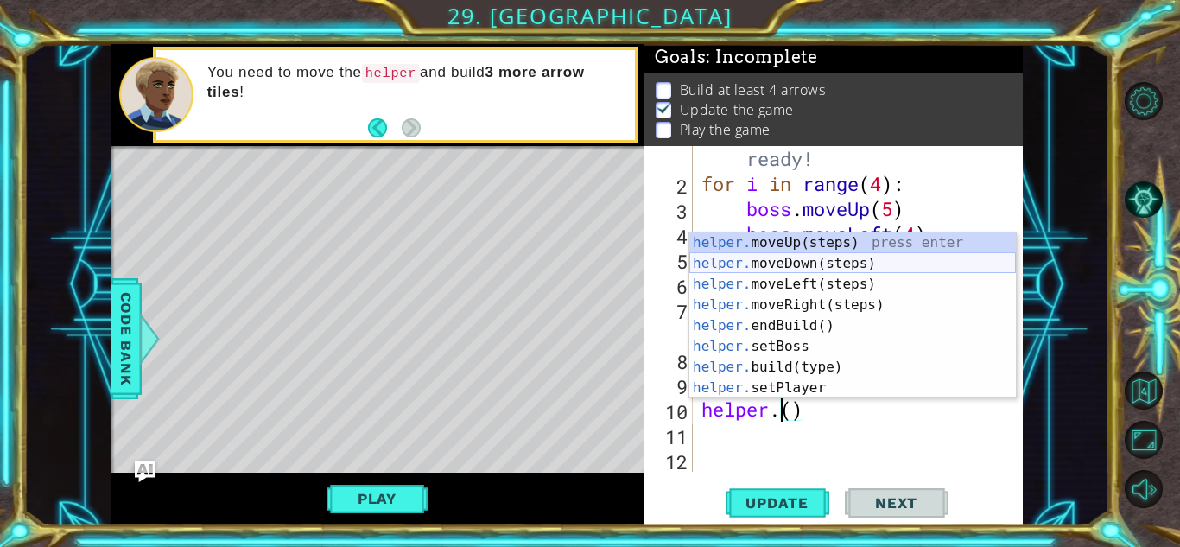
click at [847, 264] on div "helper. moveUp(steps) press enter helper. moveDown(steps) press enter helper. m…" at bounding box center [852, 335] width 327 height 207
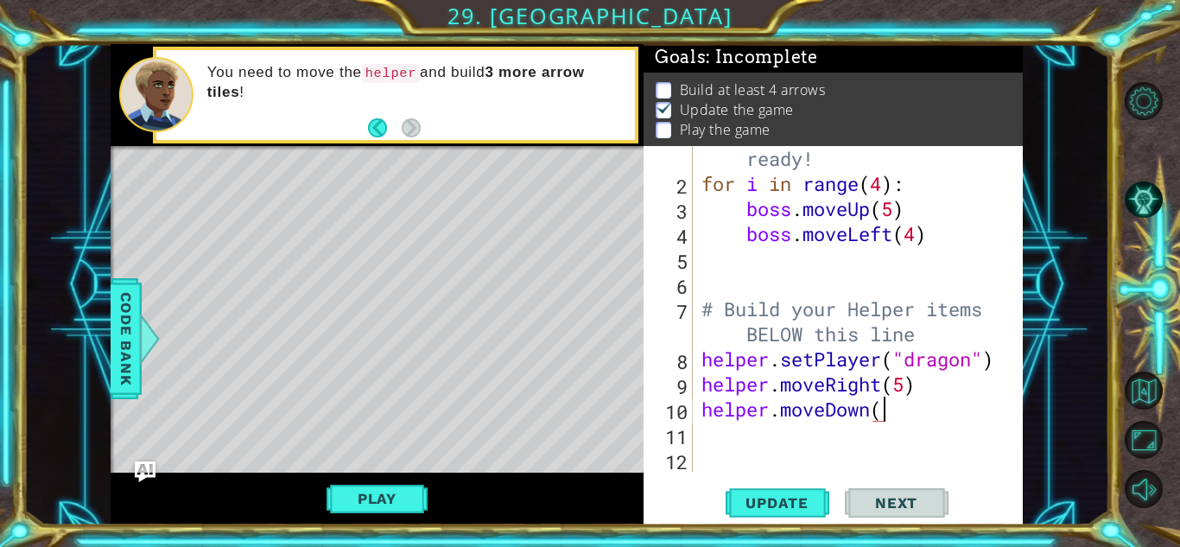
scroll to position [0, 8]
click at [389, 493] on button "Play" at bounding box center [377, 498] width 101 height 33
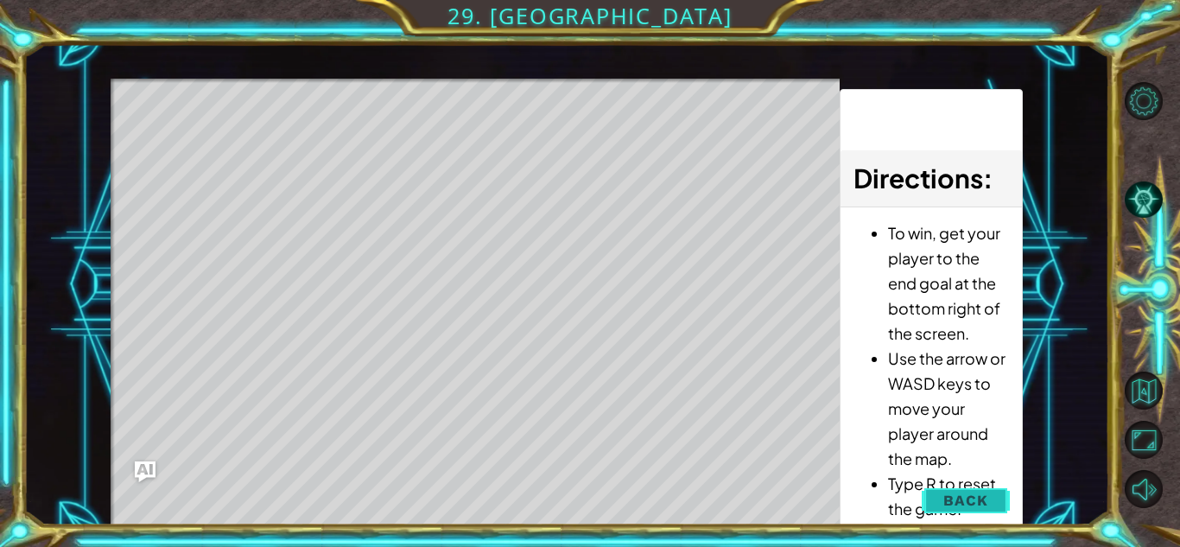
click at [954, 501] on span "Back" at bounding box center [965, 499] width 44 height 17
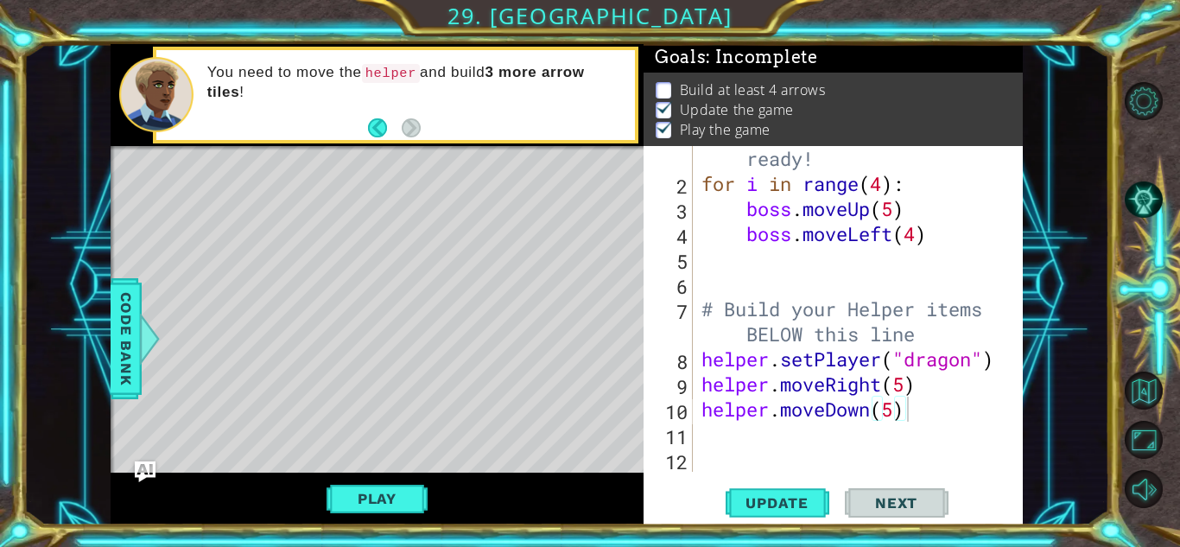
click at [896, 358] on div "# Don't touch the boss code until [PERSON_NAME] says you're ready! for i in ran…" at bounding box center [862, 309] width 329 height 426
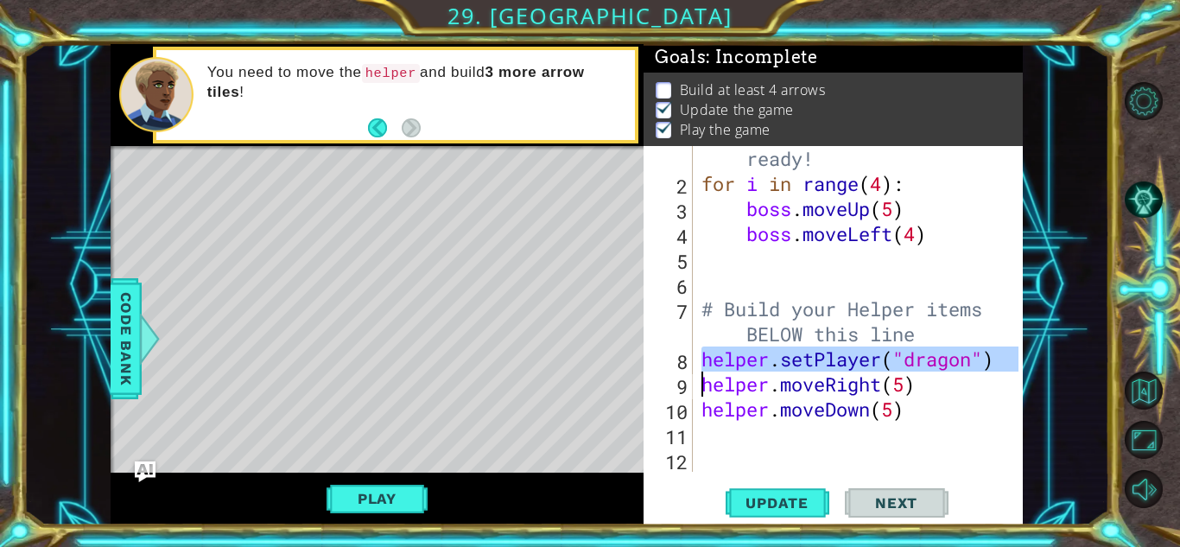
paste textarea "Code Area"
type textarea "helper.moveRight(5)"
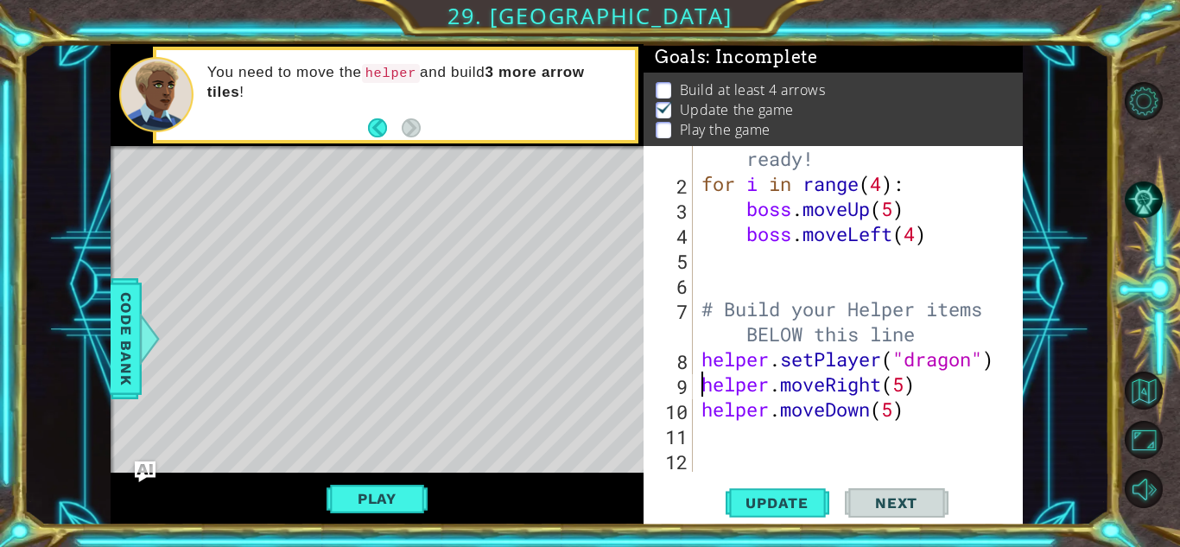
click at [783, 443] on div "# Don't touch the boss code until [PERSON_NAME] says you're ready! for i in ran…" at bounding box center [862, 309] width 329 height 426
paste textarea "helper.setPlayer("dragon")"
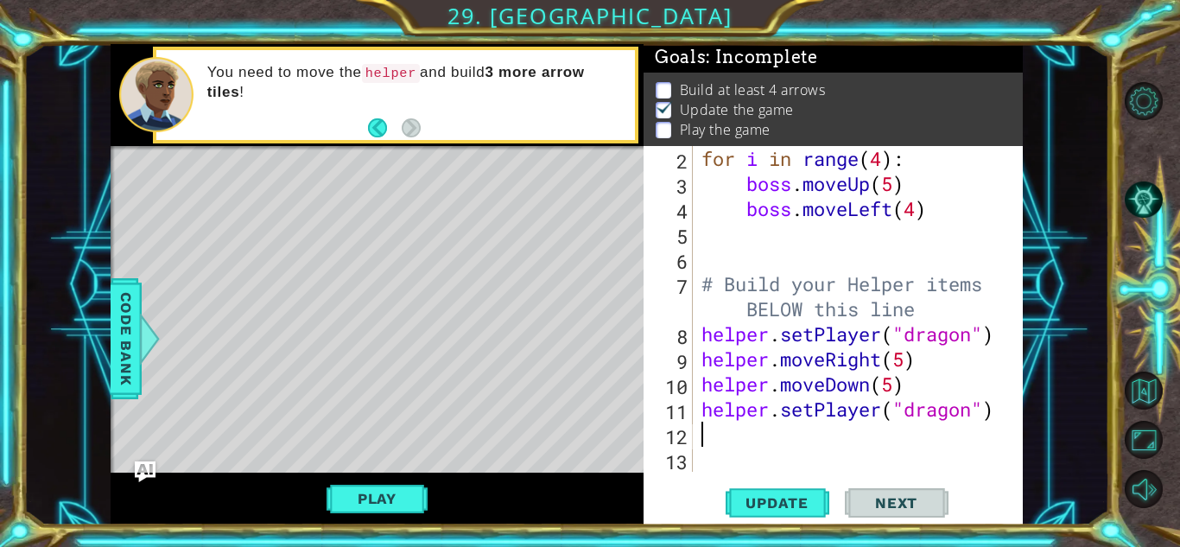
scroll to position [75, 0]
click at [897, 333] on div "for i in range ( 4 ) : boss . moveUp ( 5 ) boss . moveLeft ( 4 ) # Build your H…" at bounding box center [862, 334] width 329 height 376
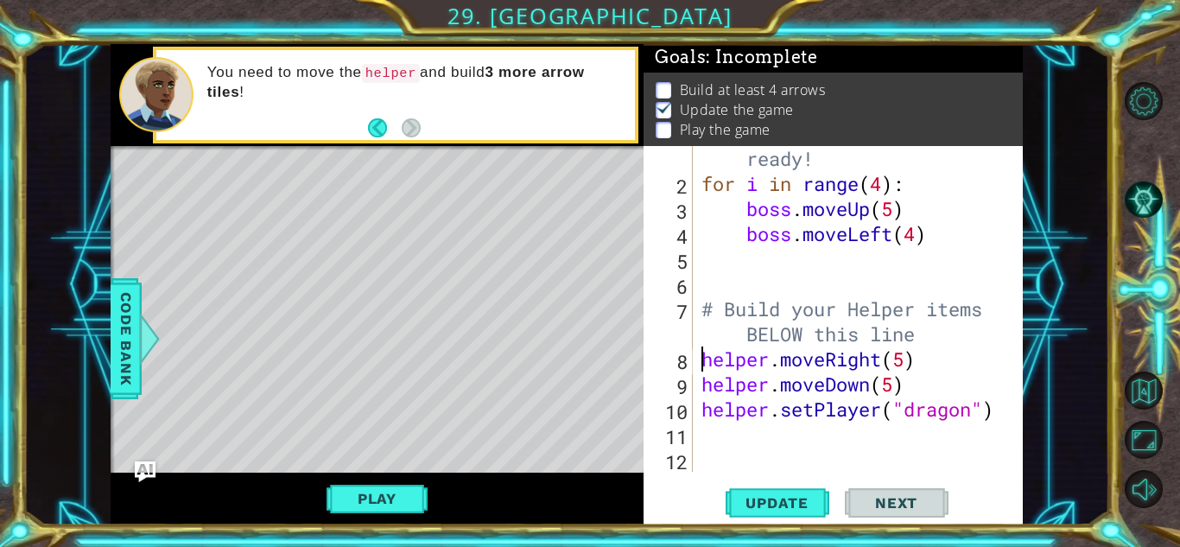
scroll to position [50, 0]
click at [390, 506] on button "Play" at bounding box center [377, 498] width 101 height 33
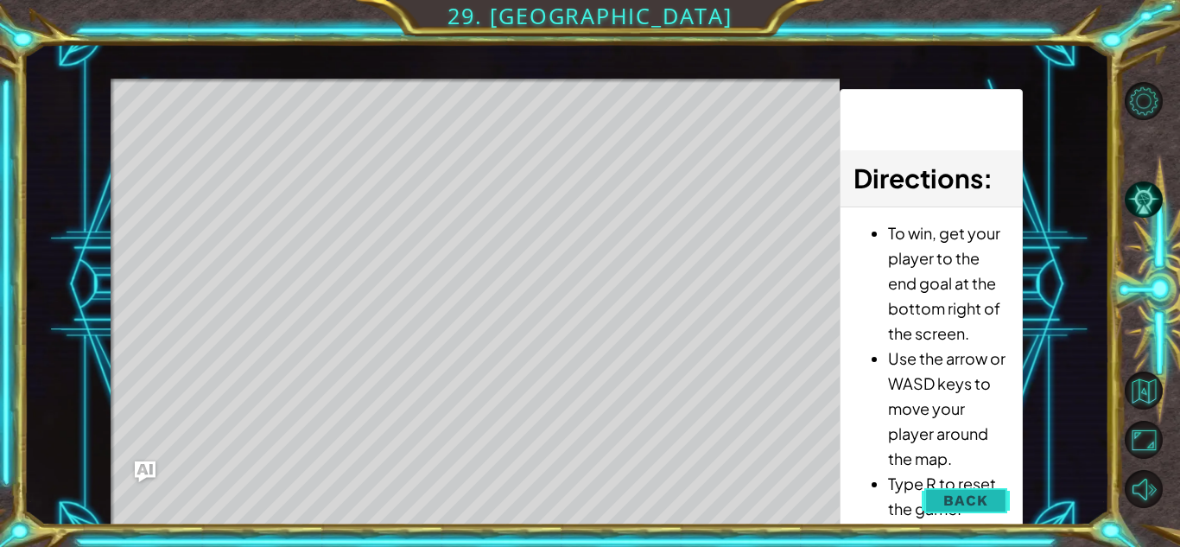
click at [973, 504] on span "Back" at bounding box center [965, 499] width 44 height 17
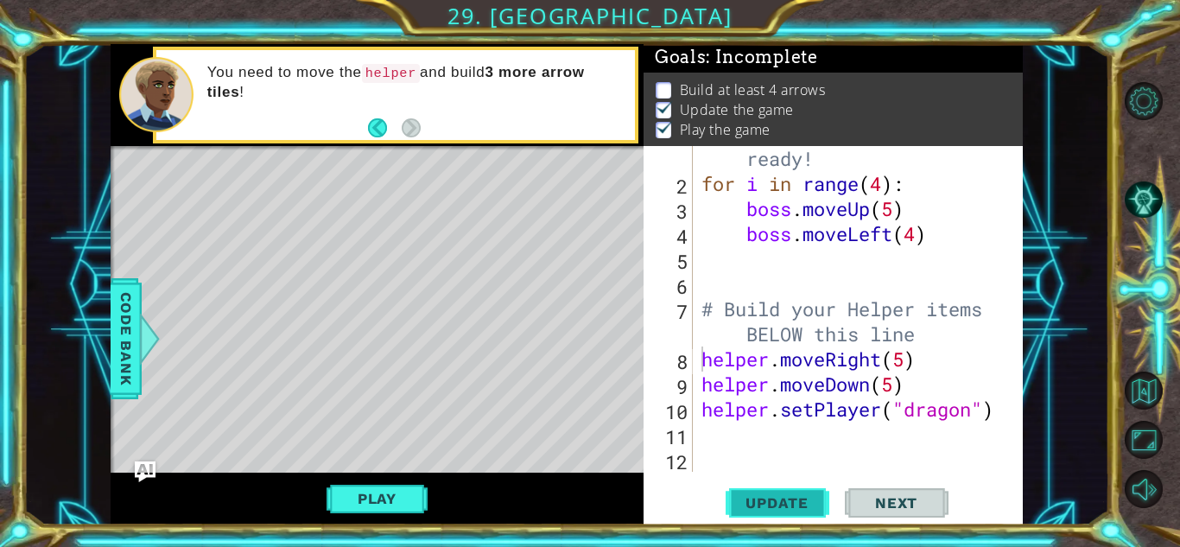
click at [761, 505] on span "Update" at bounding box center [777, 502] width 98 height 17
click at [922, 385] on div "# Don't touch the boss code until [PERSON_NAME] says you're ready! for i in ran…" at bounding box center [862, 309] width 329 height 426
type textarea "helper.moveDown(5)"
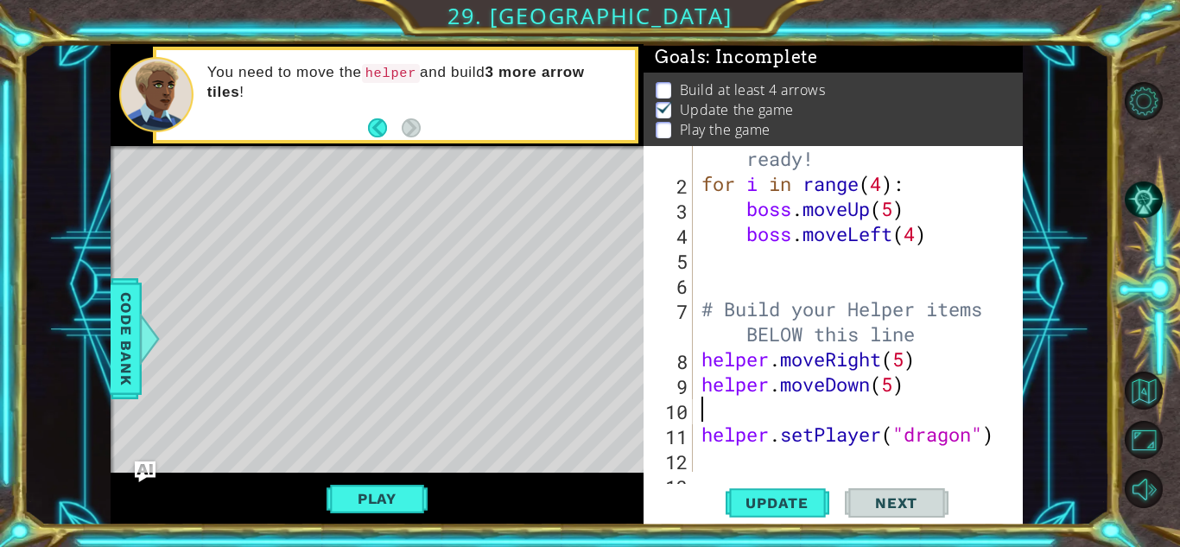
type textarea "h"
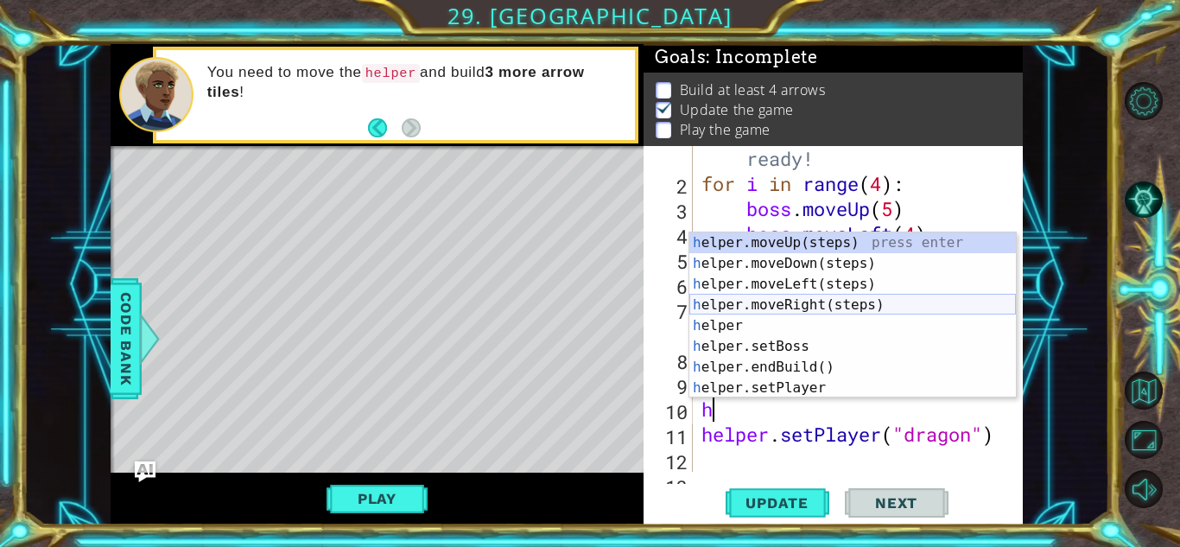
click at [809, 310] on div "h elper.moveUp(steps) press enter h elper.moveDown(steps) press enter h elper.m…" at bounding box center [852, 335] width 327 height 207
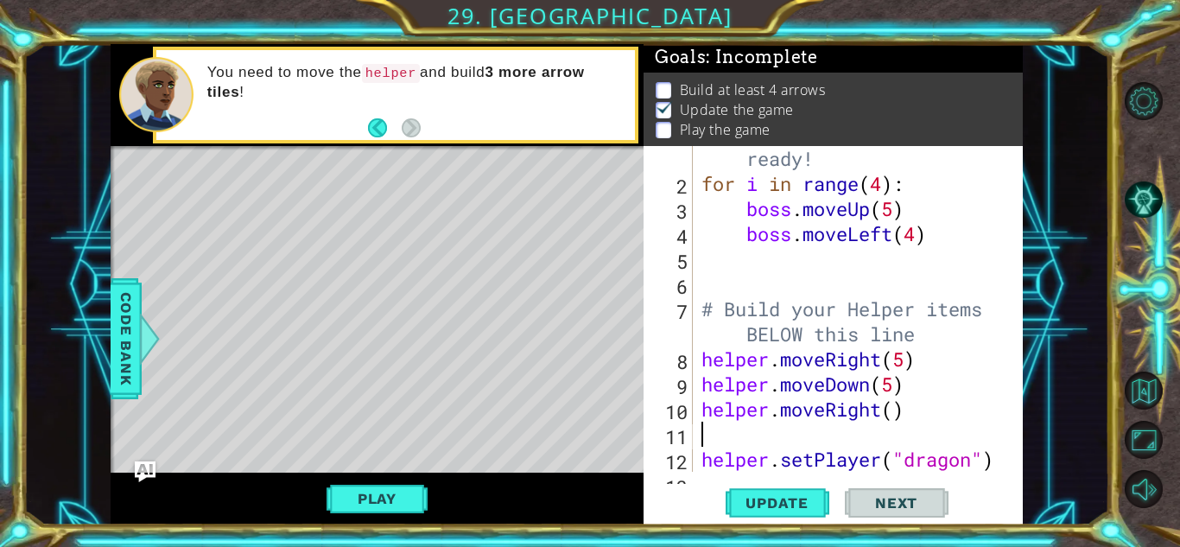
click at [898, 422] on div "# Don't touch the boss code until [PERSON_NAME] says you're ready! for i in ran…" at bounding box center [862, 309] width 329 height 426
type textarea "helper.moveRight(1)"
click at [863, 423] on div "# Don't touch the boss code until [PERSON_NAME] says you're ready! for i in ran…" at bounding box center [862, 309] width 329 height 426
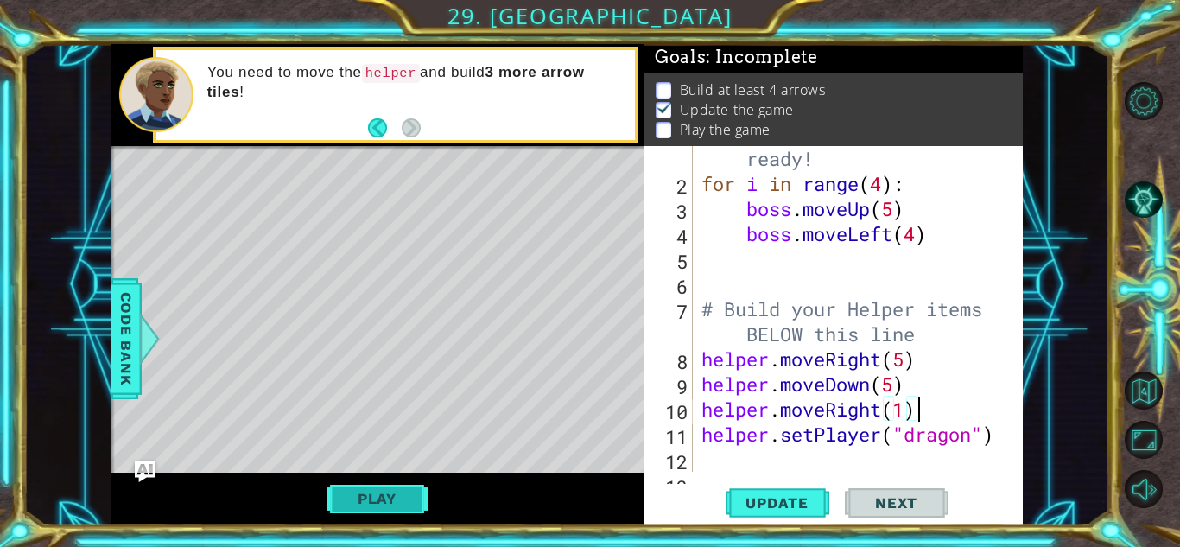
click at [397, 509] on button "Play" at bounding box center [377, 498] width 101 height 33
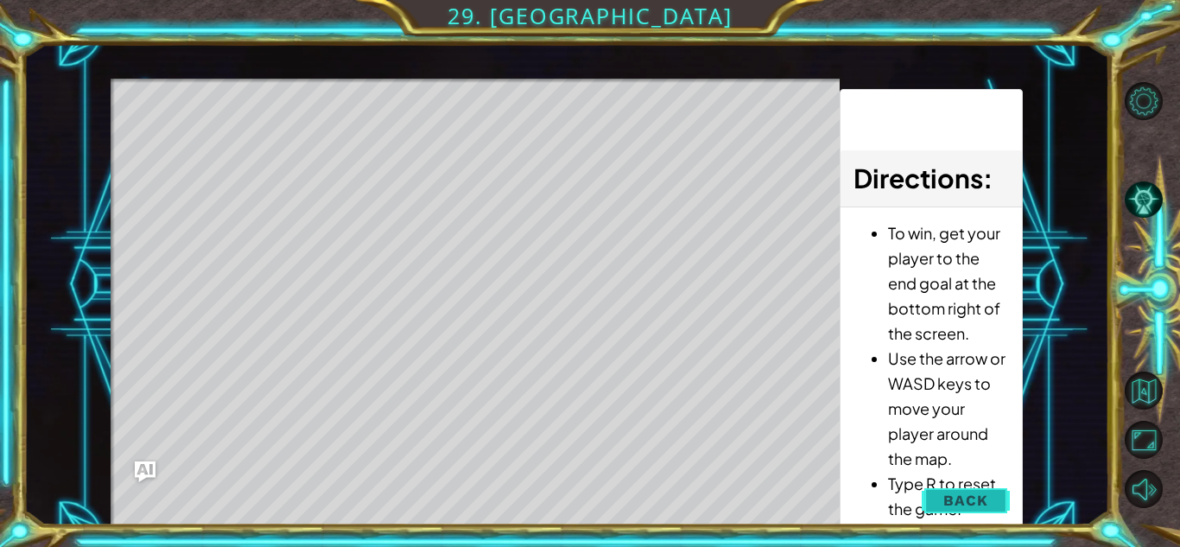
click at [978, 501] on span "Back" at bounding box center [965, 499] width 44 height 17
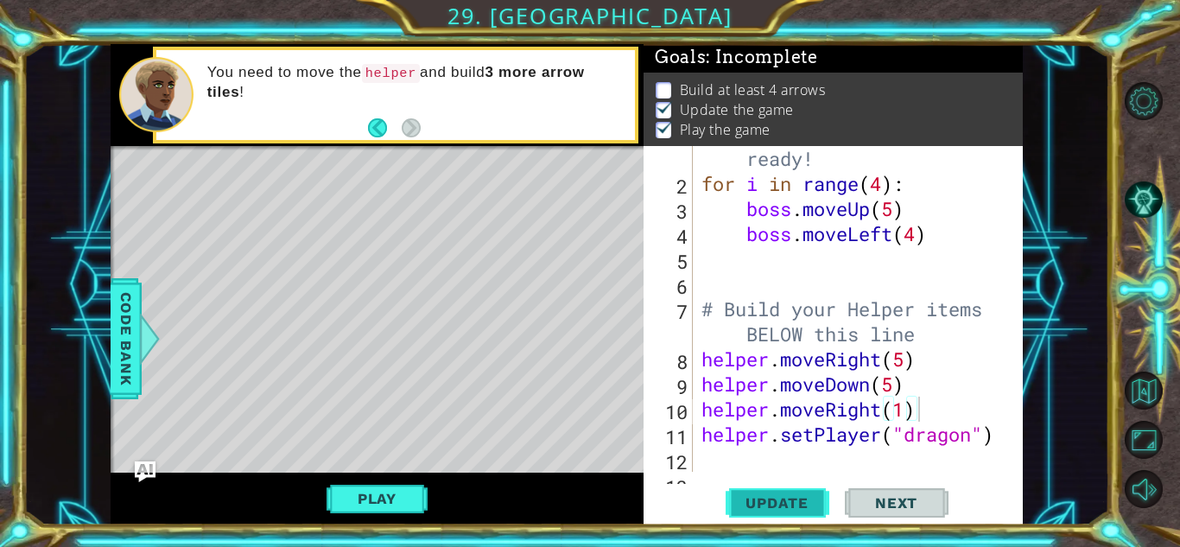
click at [765, 500] on span "Update" at bounding box center [777, 502] width 98 height 17
click at [842, 368] on div "# Don't touch the boss code until [PERSON_NAME] says you're ready! for i in ran…" at bounding box center [862, 309] width 329 height 426
click at [859, 359] on div "# Don't touch the boss code until [PERSON_NAME] says you're ready! for i in ran…" at bounding box center [862, 309] width 329 height 426
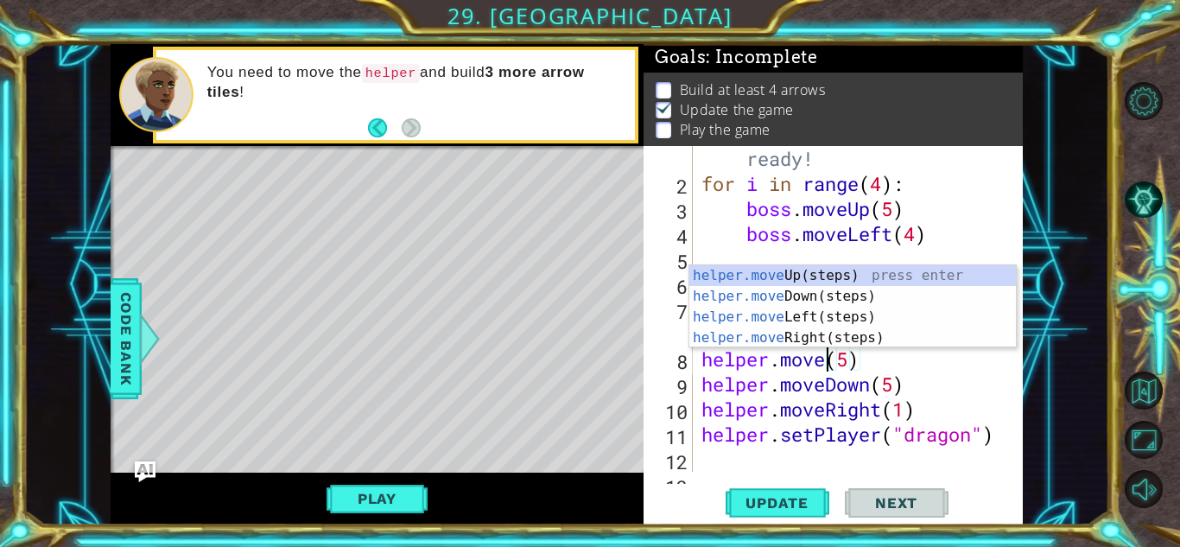
scroll to position [0, 6]
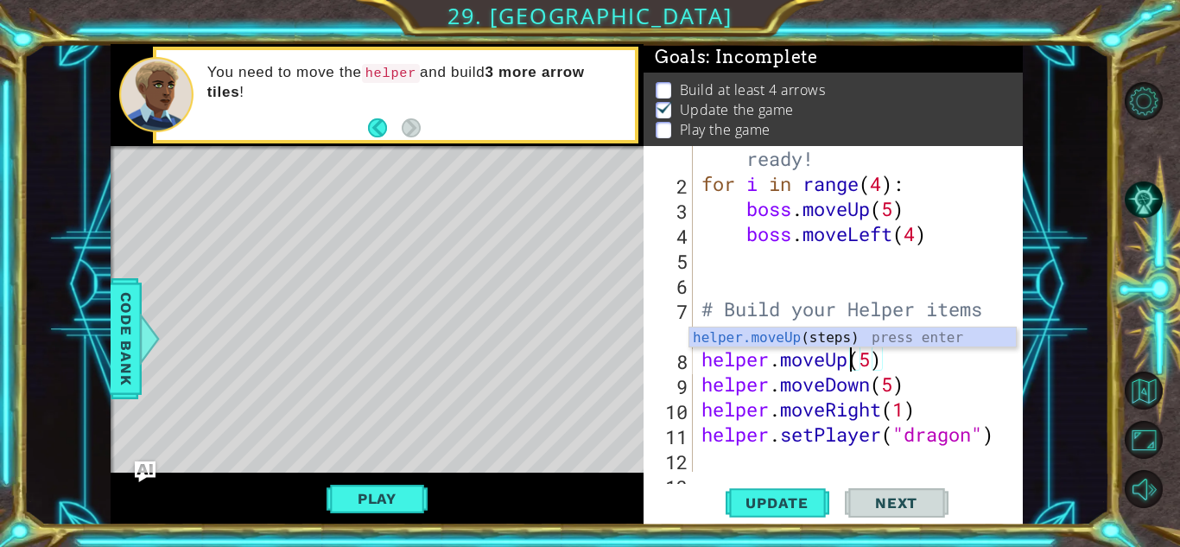
click at [898, 379] on div "# Don't touch the boss code until [PERSON_NAME] says you're ready! for i in ran…" at bounding box center [862, 309] width 329 height 426
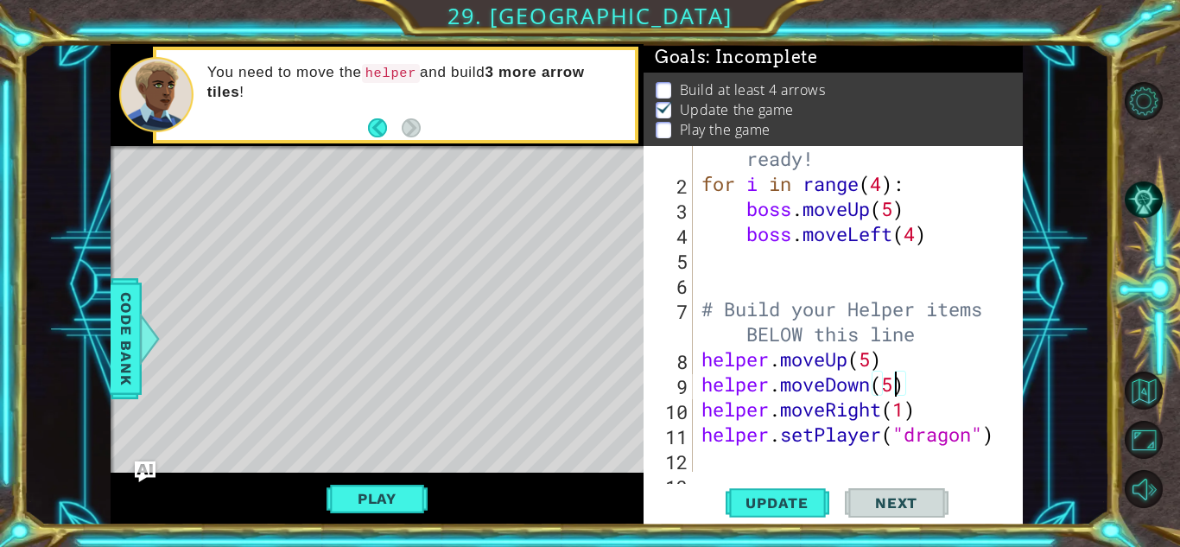
click at [848, 387] on div "# Don't touch the boss code until [PERSON_NAME] says you're ready! for i in ran…" at bounding box center [862, 309] width 329 height 426
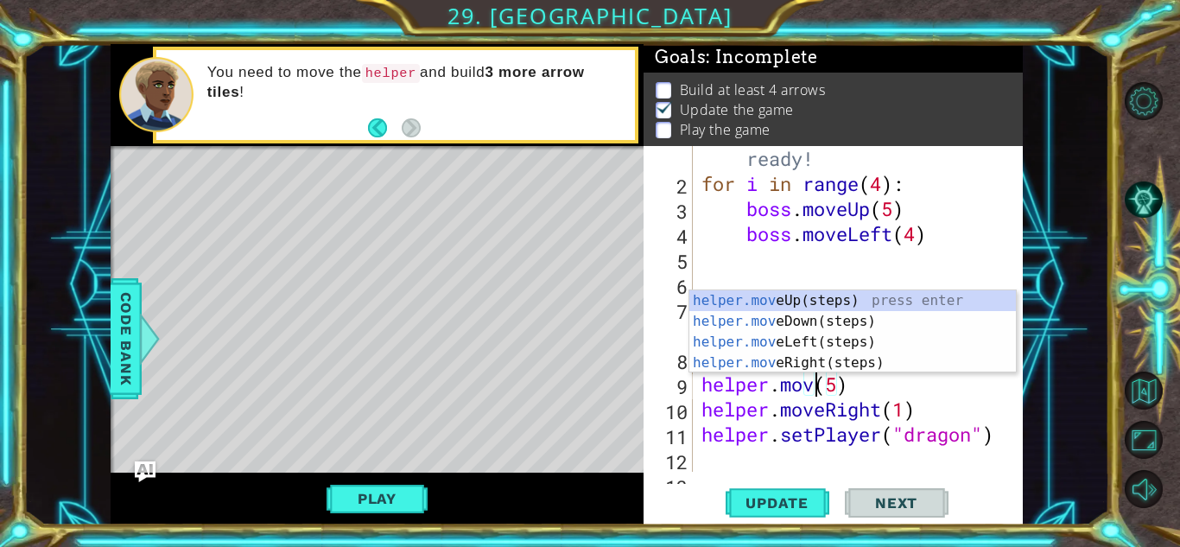
scroll to position [0, 5]
click at [817, 337] on div "helper.move Up(steps) press enter helper.move Down(steps) press enter helper.mo…" at bounding box center [852, 352] width 327 height 124
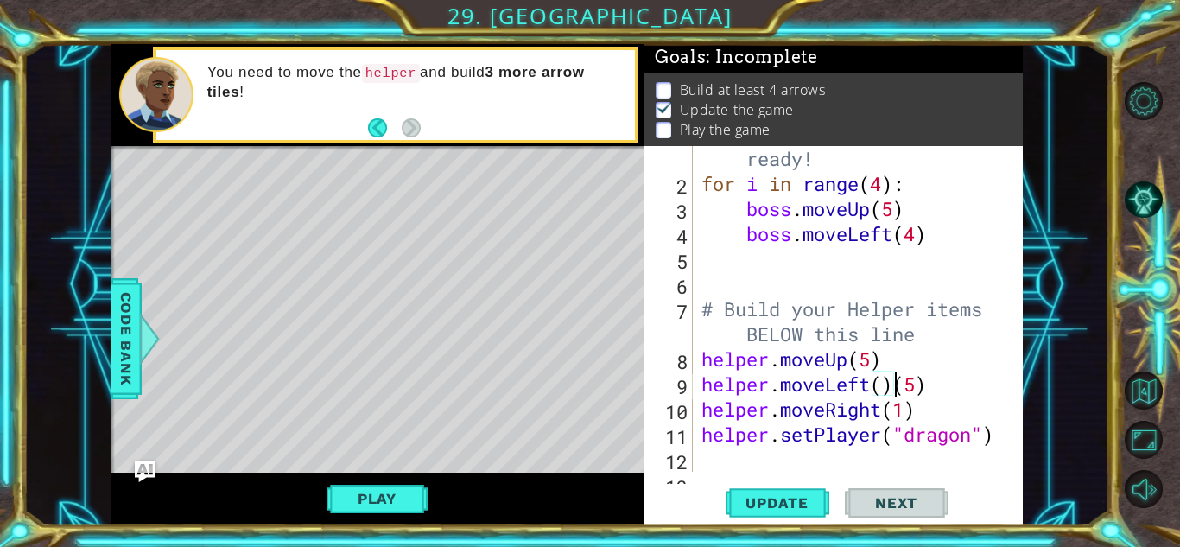
click at [883, 387] on div "# Don't touch the boss code until [PERSON_NAME] says you're ready! for i in ran…" at bounding box center [862, 309] width 329 height 426
click at [948, 376] on div "# Don't touch the boss code until [PERSON_NAME] says you're ready! for i in ran…" at bounding box center [862, 309] width 329 height 426
click at [835, 420] on div "# Don't touch the boss code until [PERSON_NAME] says you're ready! for i in ran…" at bounding box center [862, 309] width 329 height 426
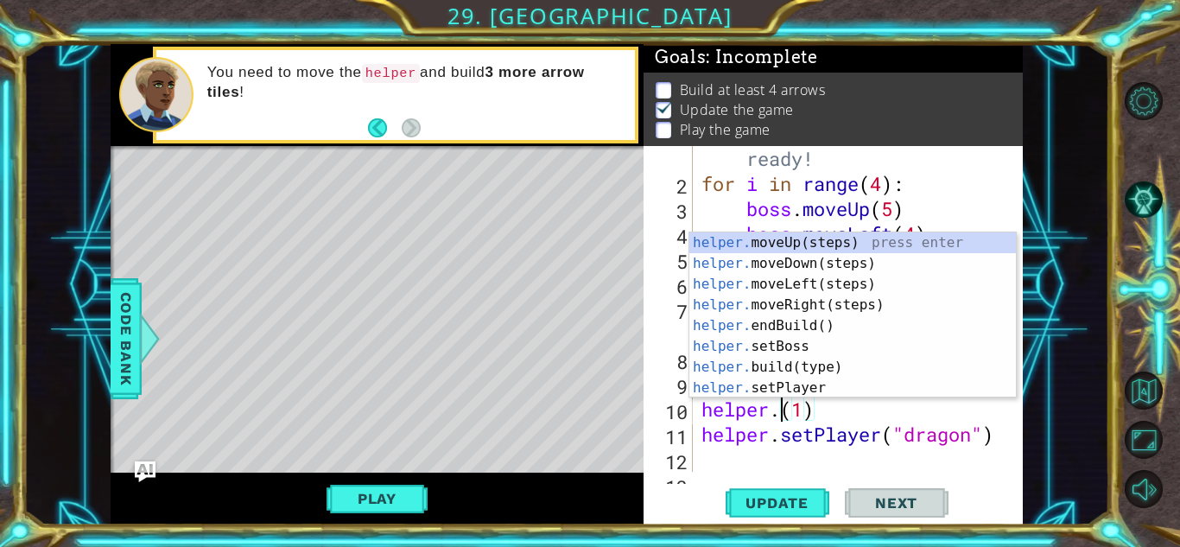
scroll to position [0, 4]
click at [825, 417] on div "# Don't touch the boss code until [PERSON_NAME] says you're ready! for i in ran…" at bounding box center [862, 309] width 329 height 426
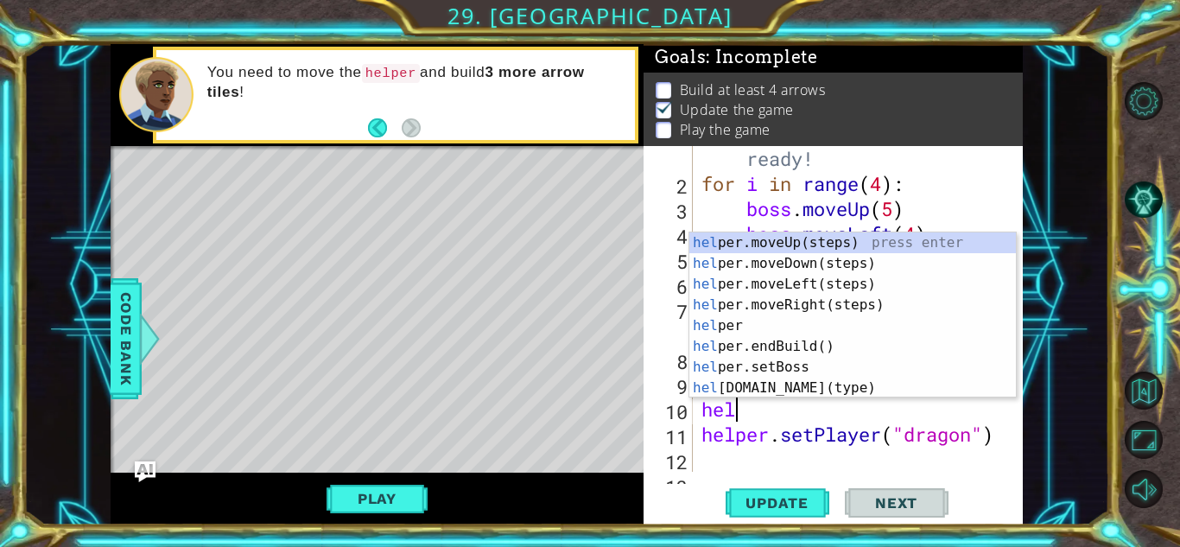
scroll to position [0, 1]
type textarea "h"
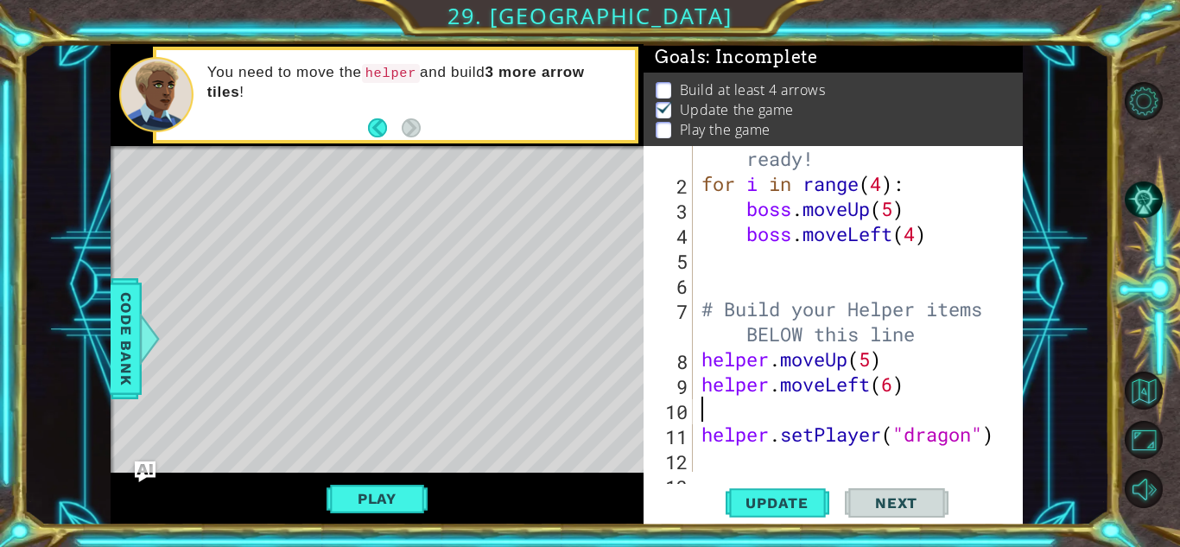
type textarea "helper.moveLeft(6)"
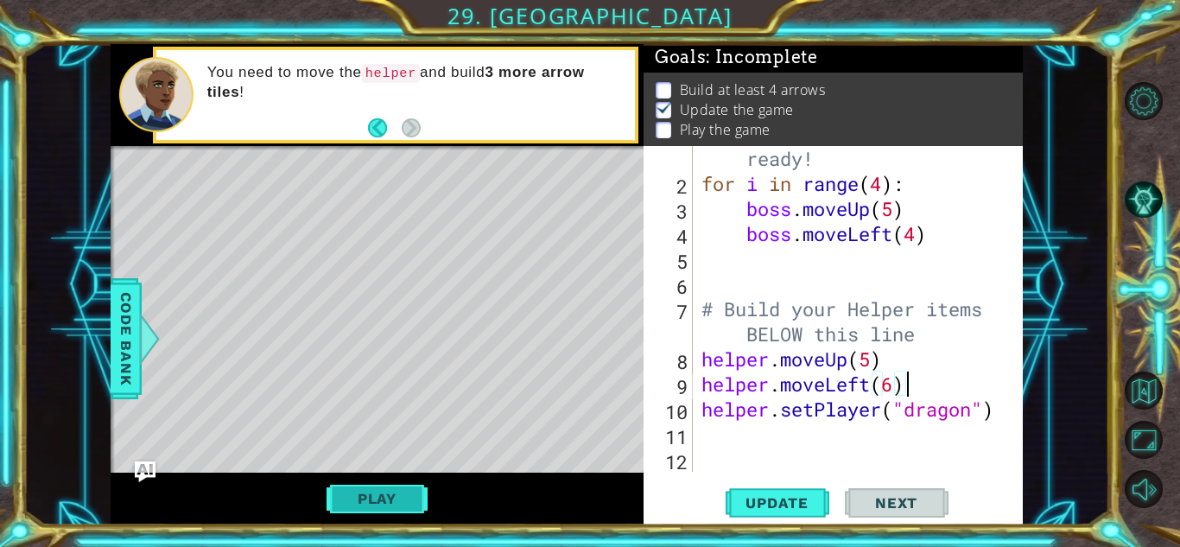
click at [348, 501] on button "Play" at bounding box center [377, 498] width 101 height 33
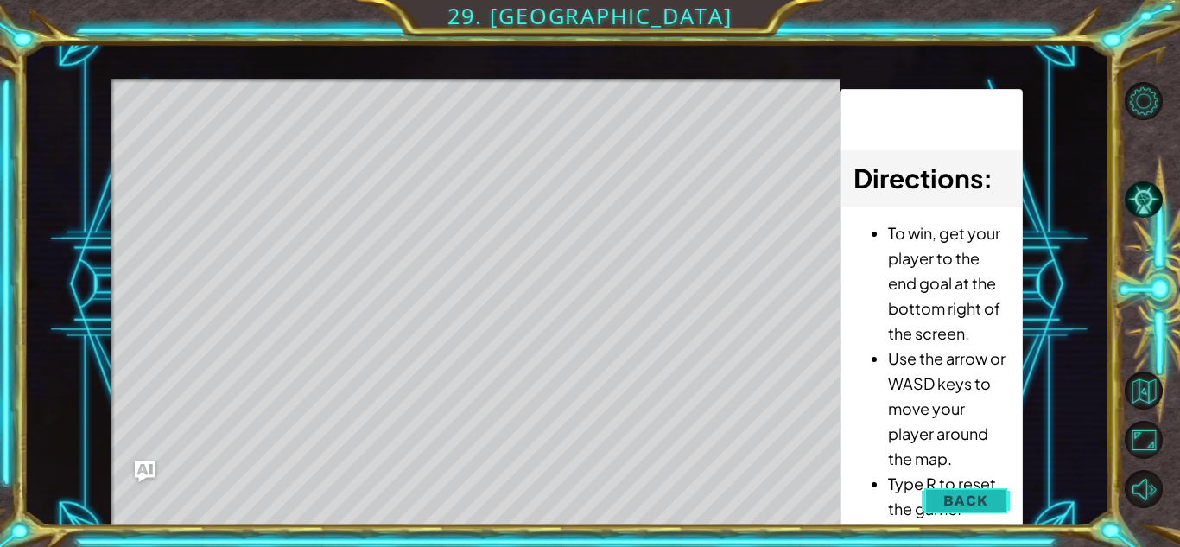
click at [973, 489] on button "Back" at bounding box center [965, 500] width 87 height 35
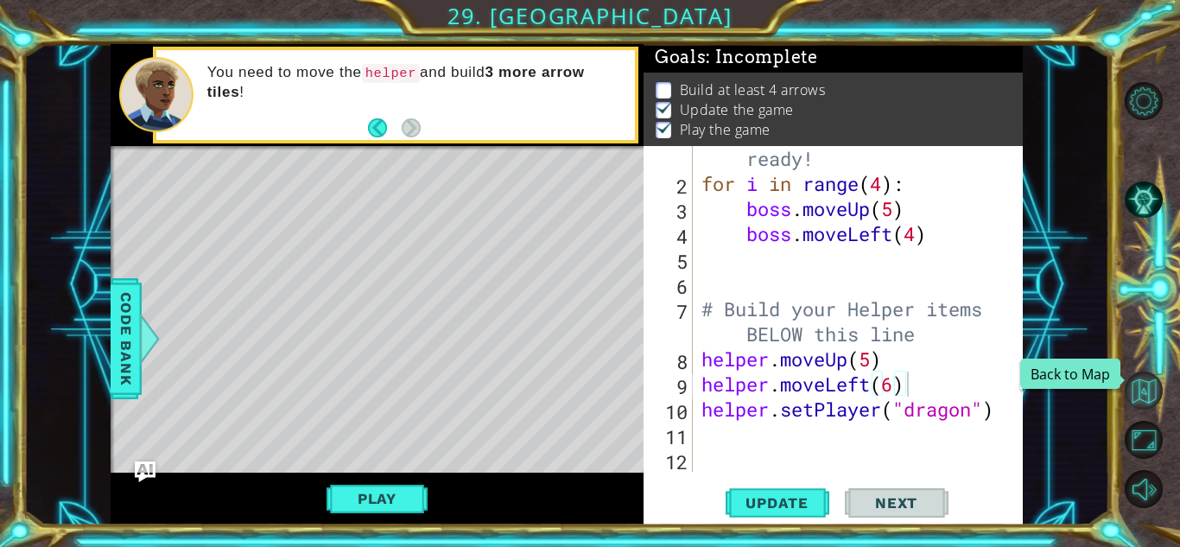
click at [1149, 403] on button "Back to Map" at bounding box center [1144, 390] width 38 height 38
